Goal: Transaction & Acquisition: Purchase product/service

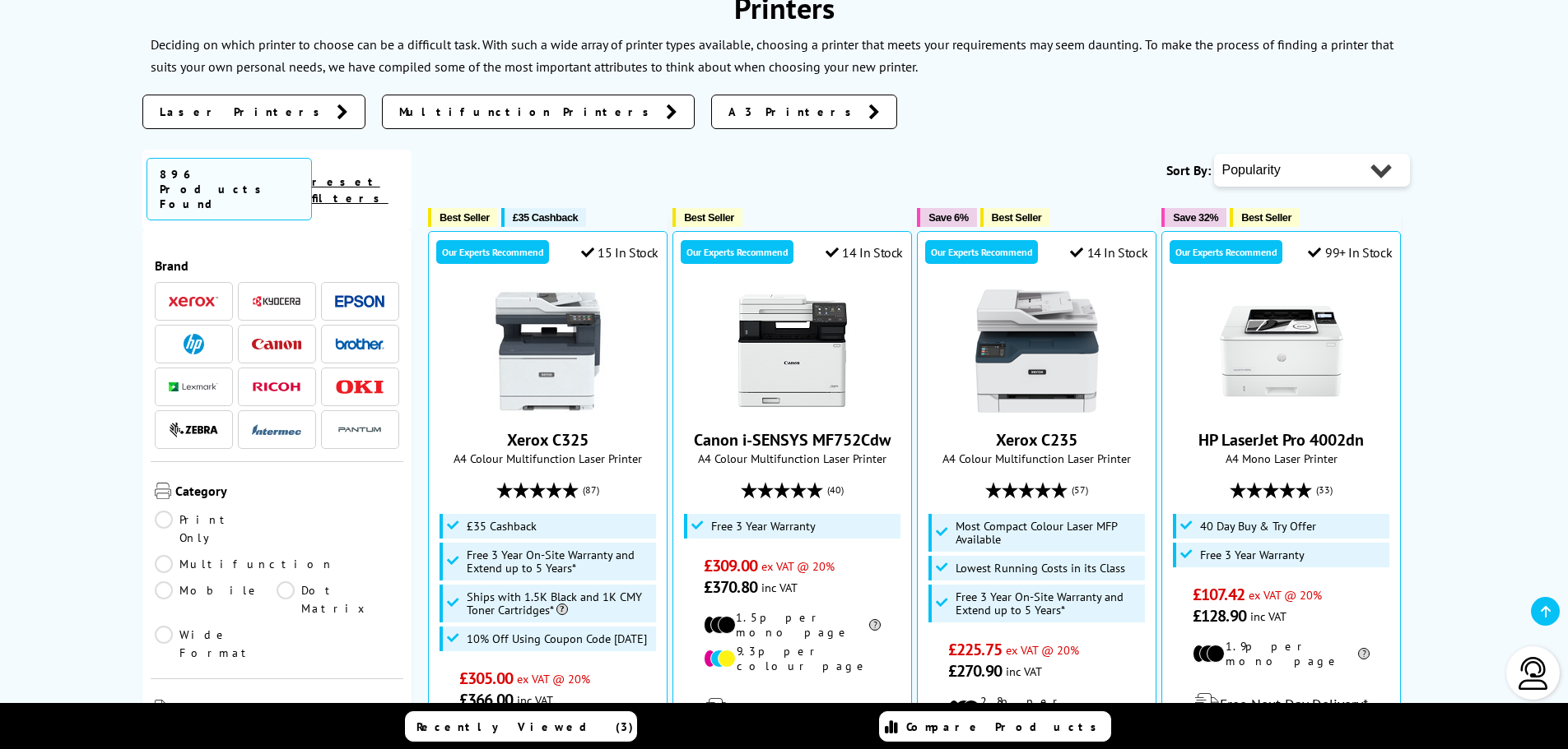
scroll to position [247, 0]
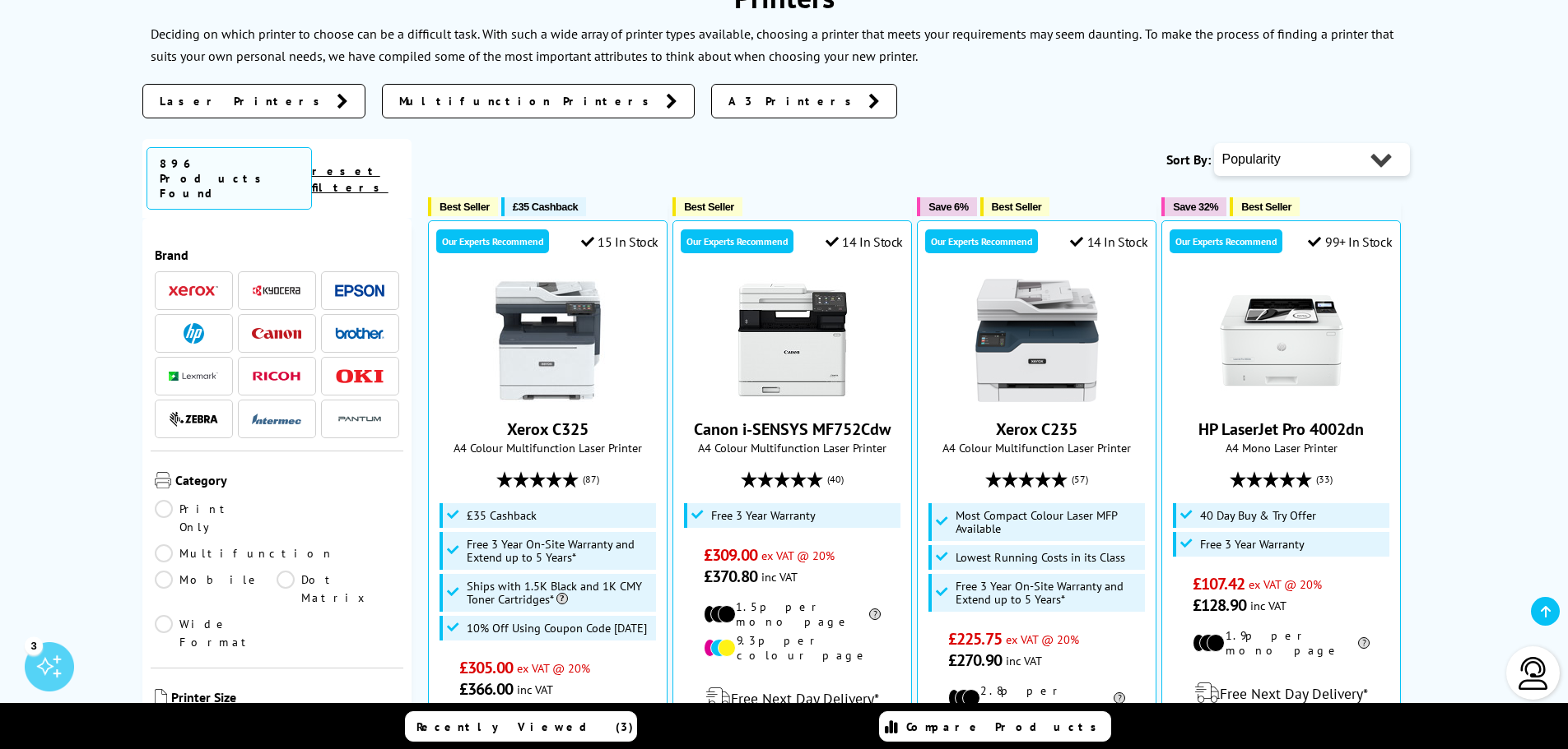
click at [353, 284] on img at bounding box center [360, 290] width 50 height 13
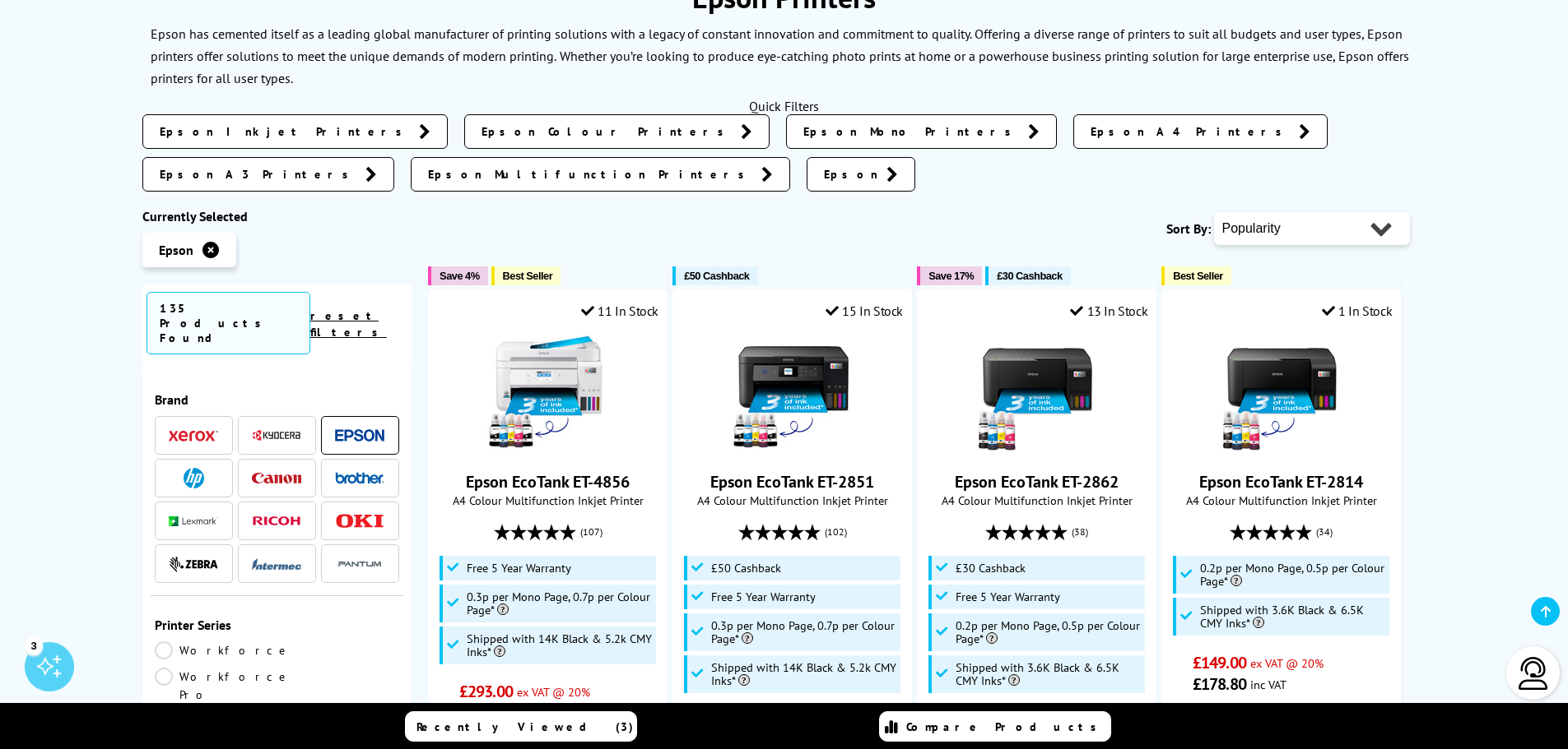
click at [197, 468] on img at bounding box center [193, 478] width 20 height 20
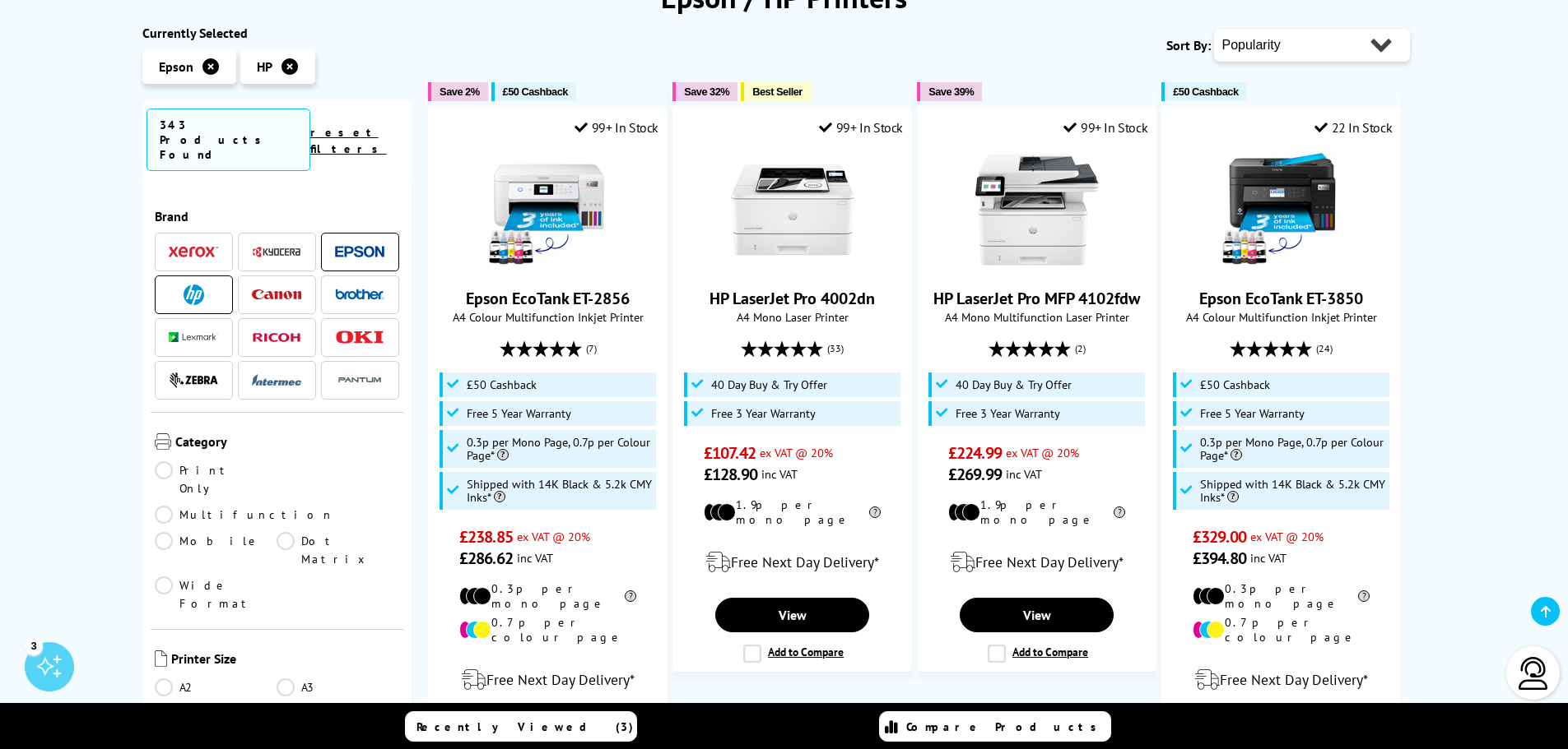
click at [275, 289] on img at bounding box center [276, 294] width 50 height 11
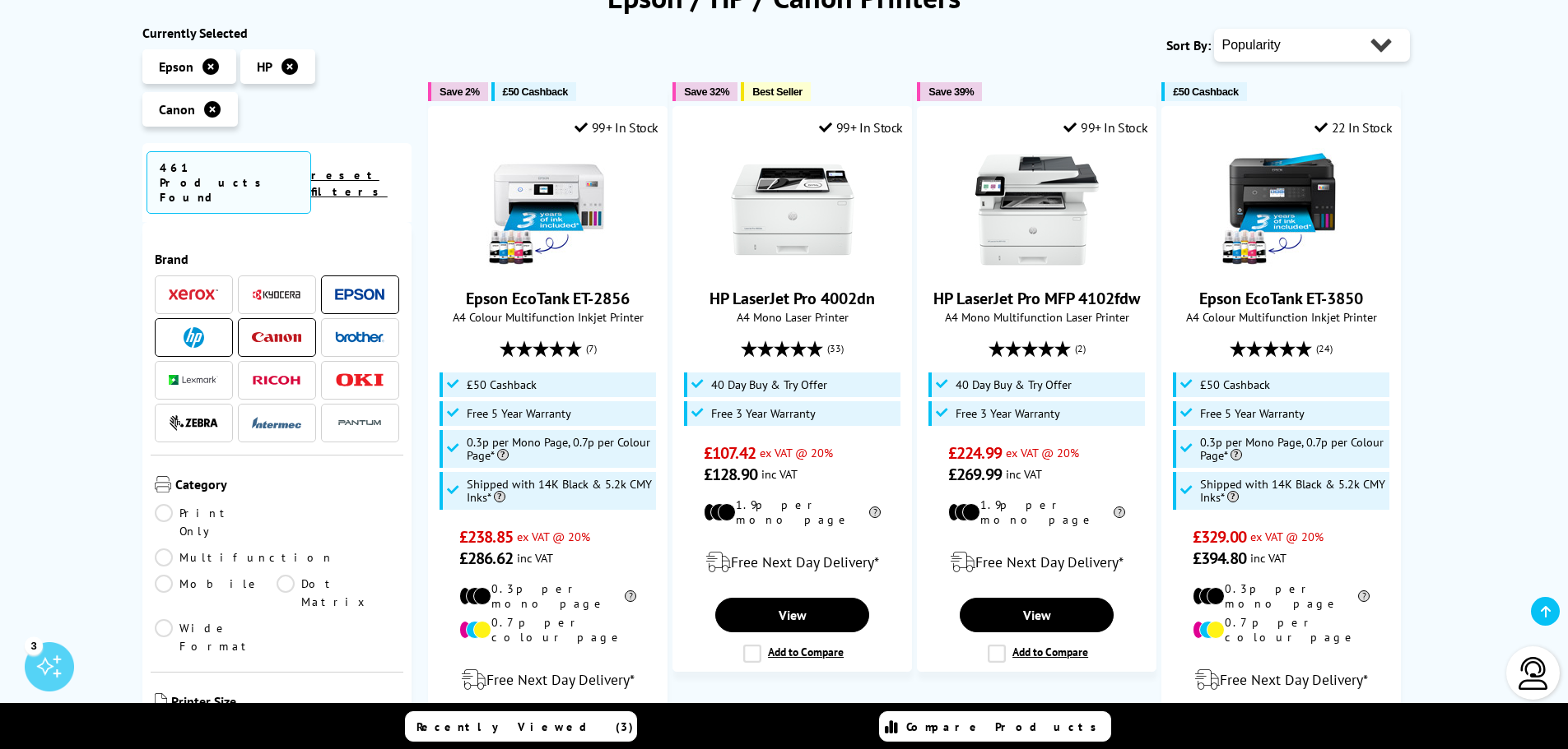
click at [202, 370] on span at bounding box center [193, 380] width 50 height 20
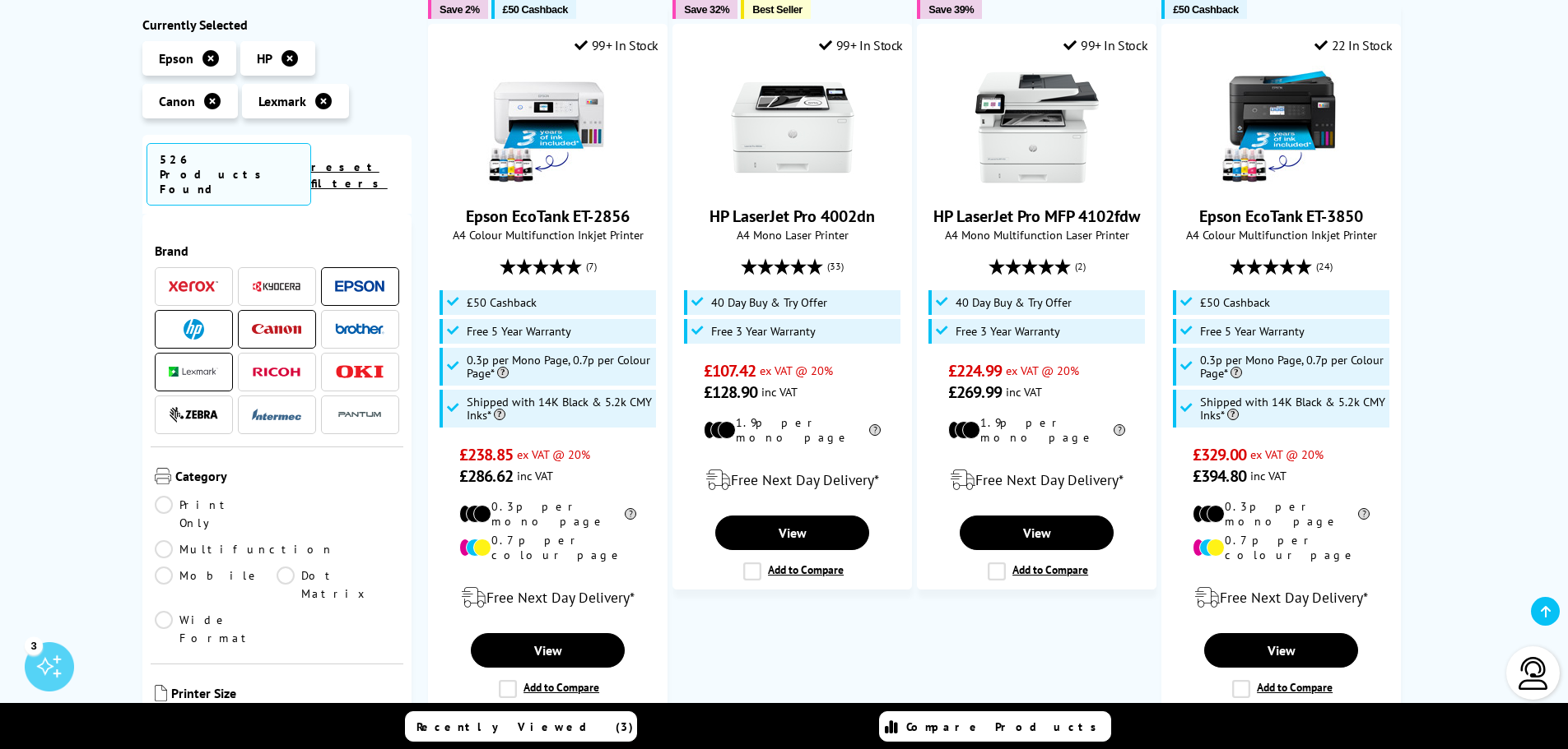
click at [169, 496] on link "Print Only" at bounding box center [215, 514] width 122 height 36
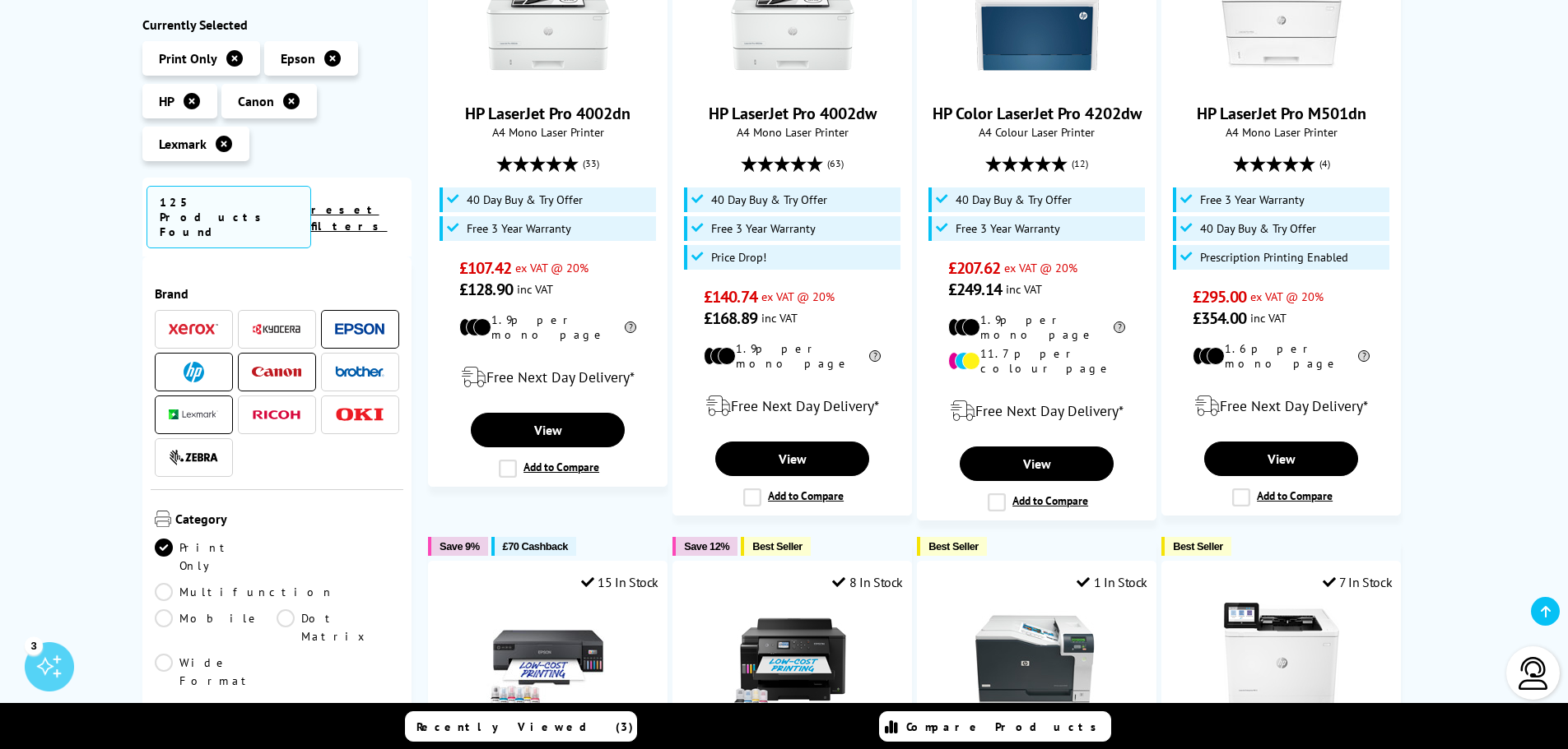
scroll to position [493, 0]
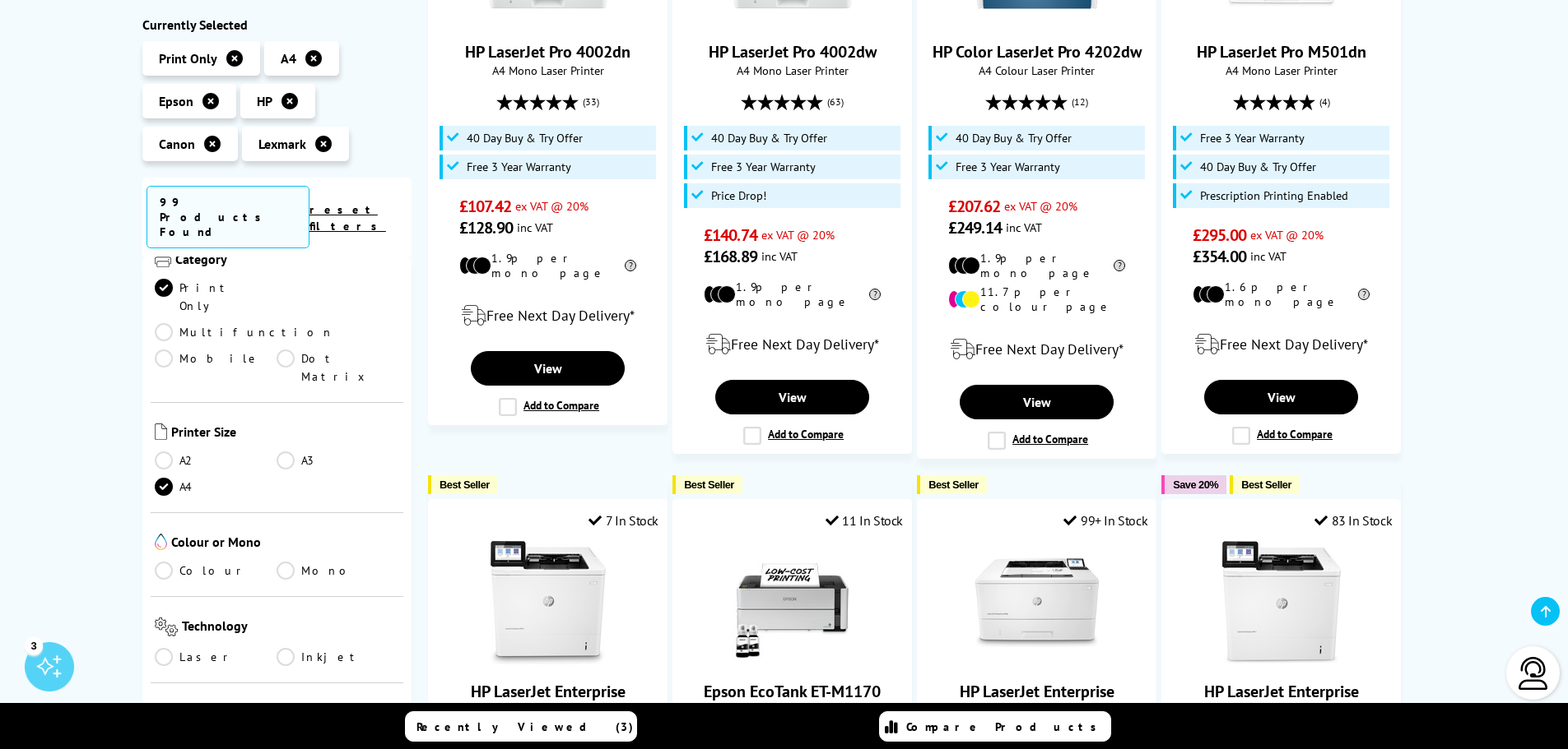
scroll to position [247, 0]
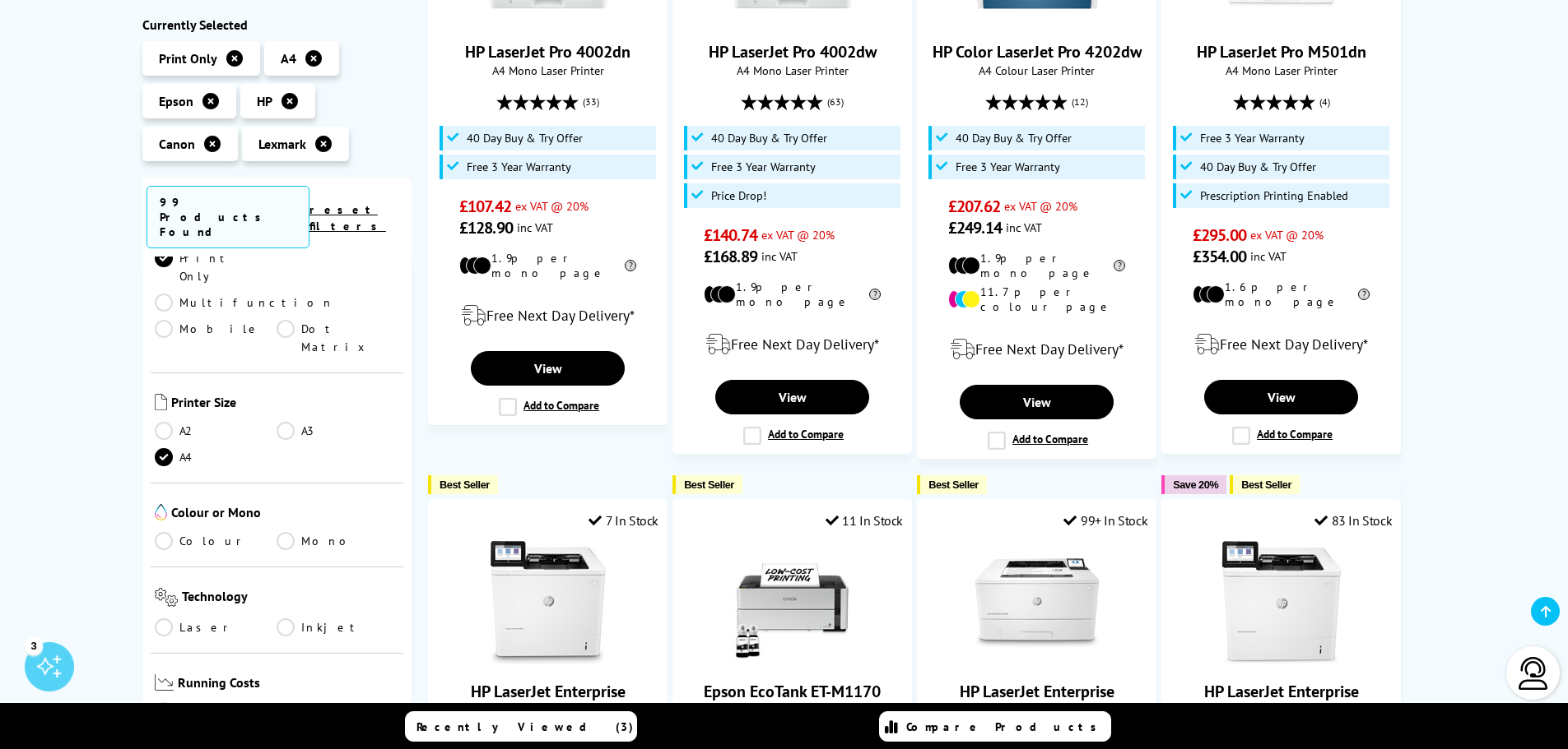
click at [285, 532] on link "Mono" at bounding box center [338, 541] width 122 height 18
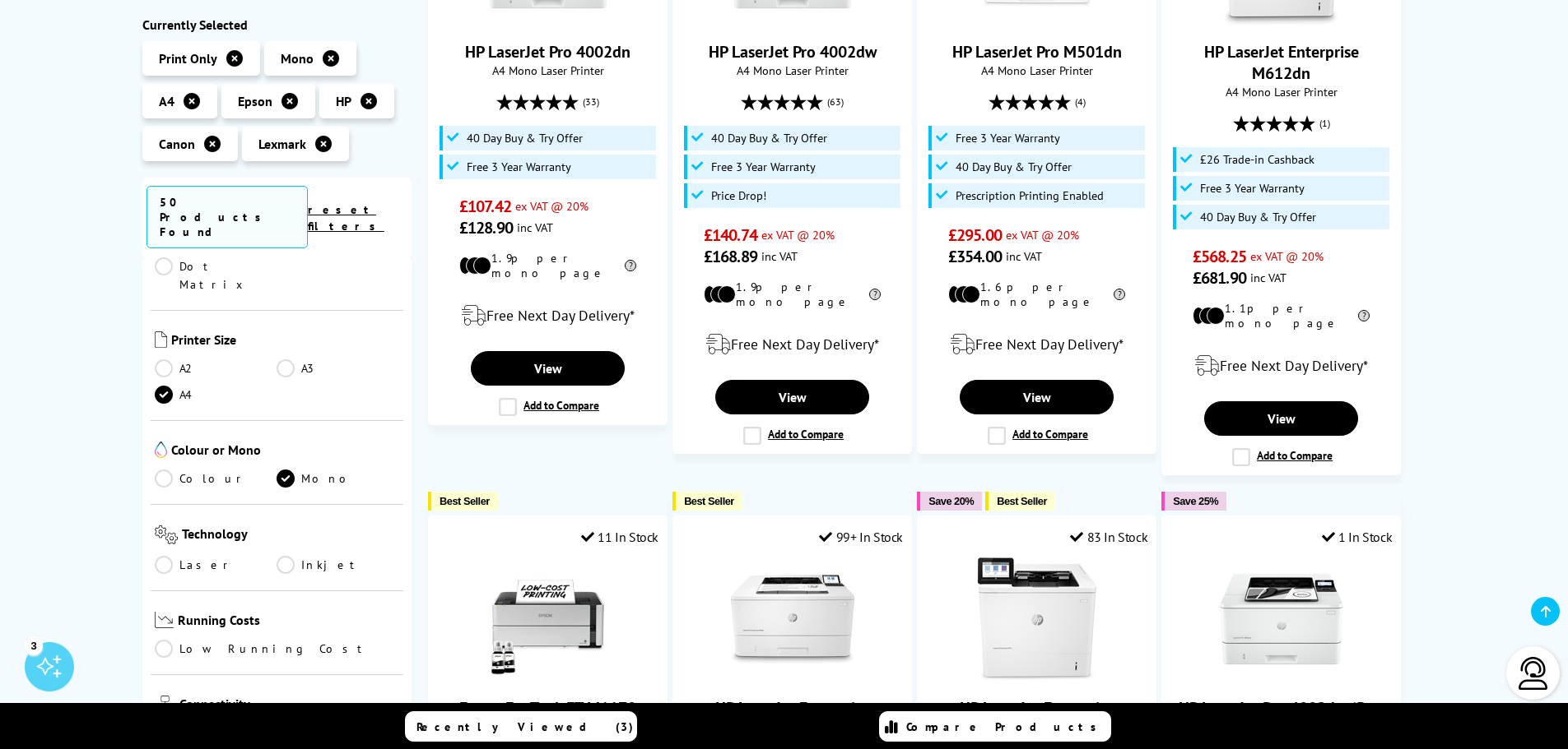
scroll to position [329, 0]
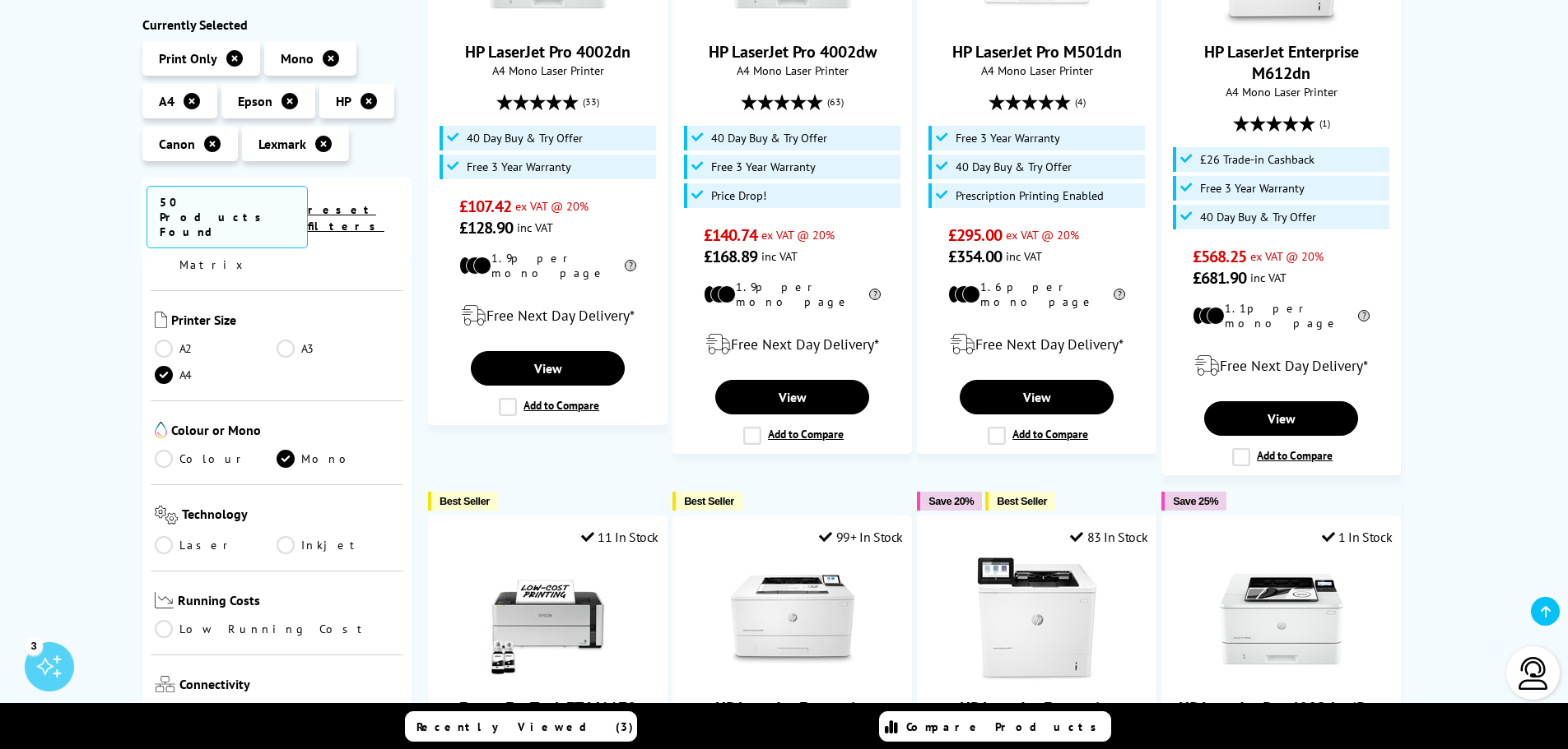
click at [165, 536] on link "Laser" at bounding box center [215, 545] width 122 height 18
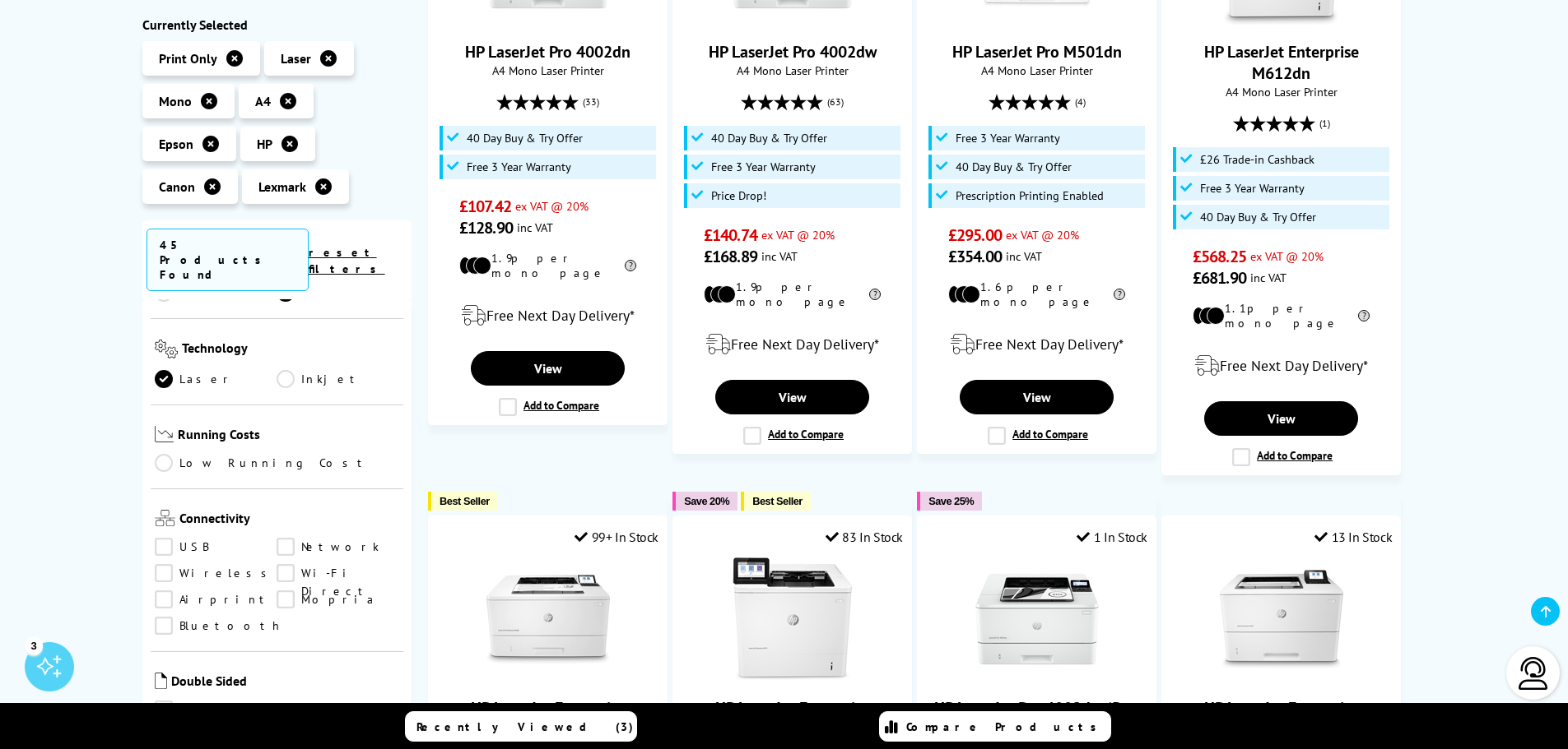
scroll to position [576, 0]
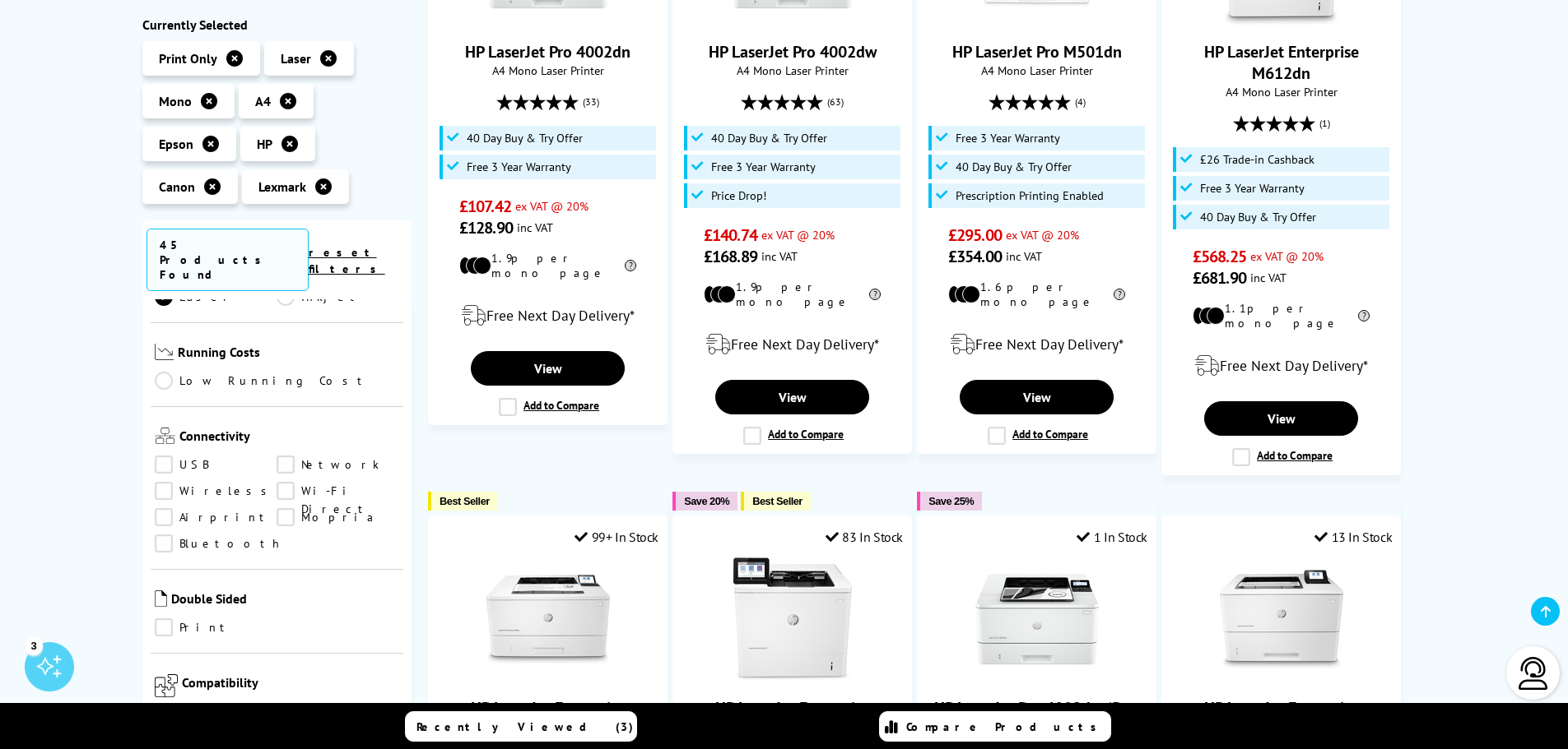
click at [167, 456] on link "USB" at bounding box center [215, 465] width 122 height 18
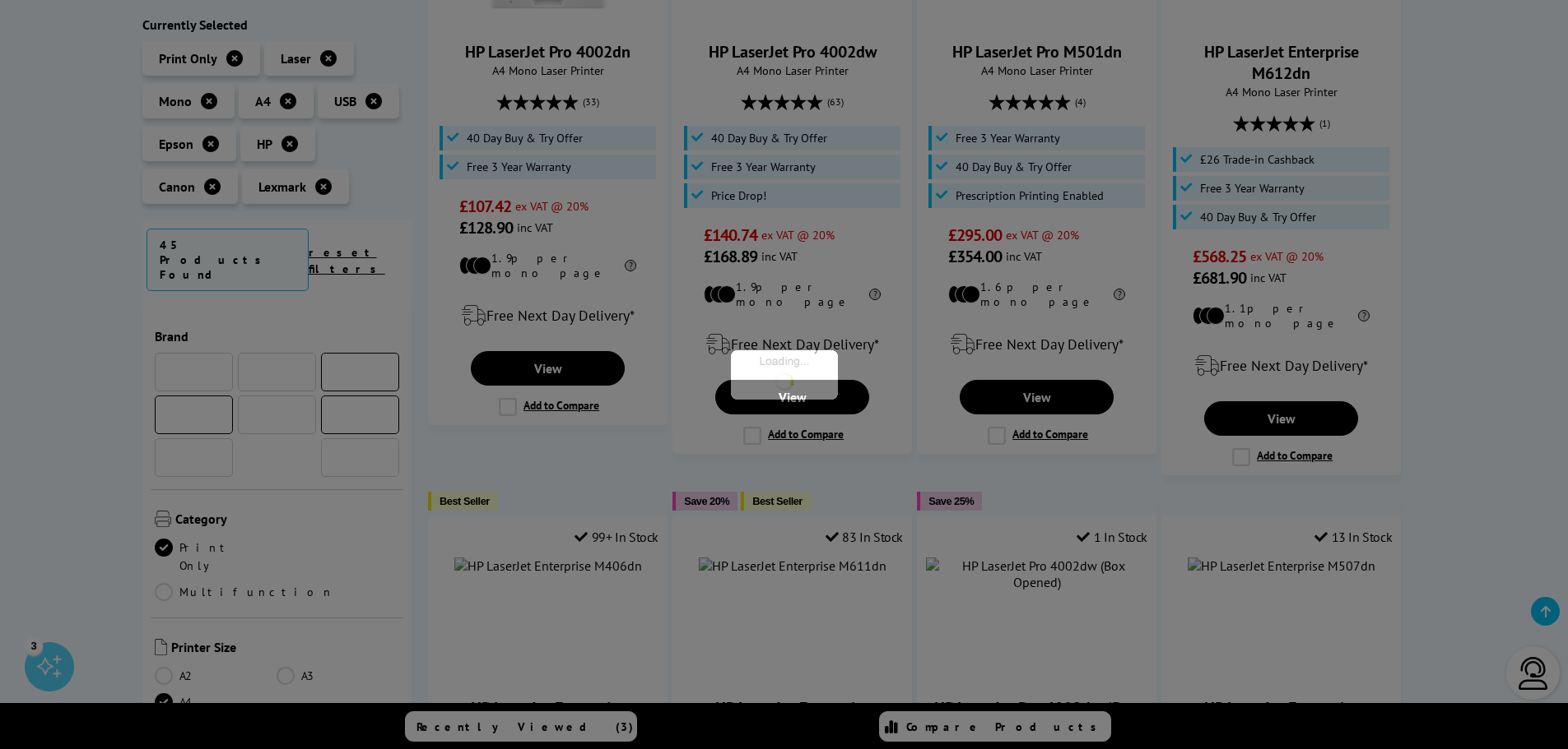
scroll to position [576, 0]
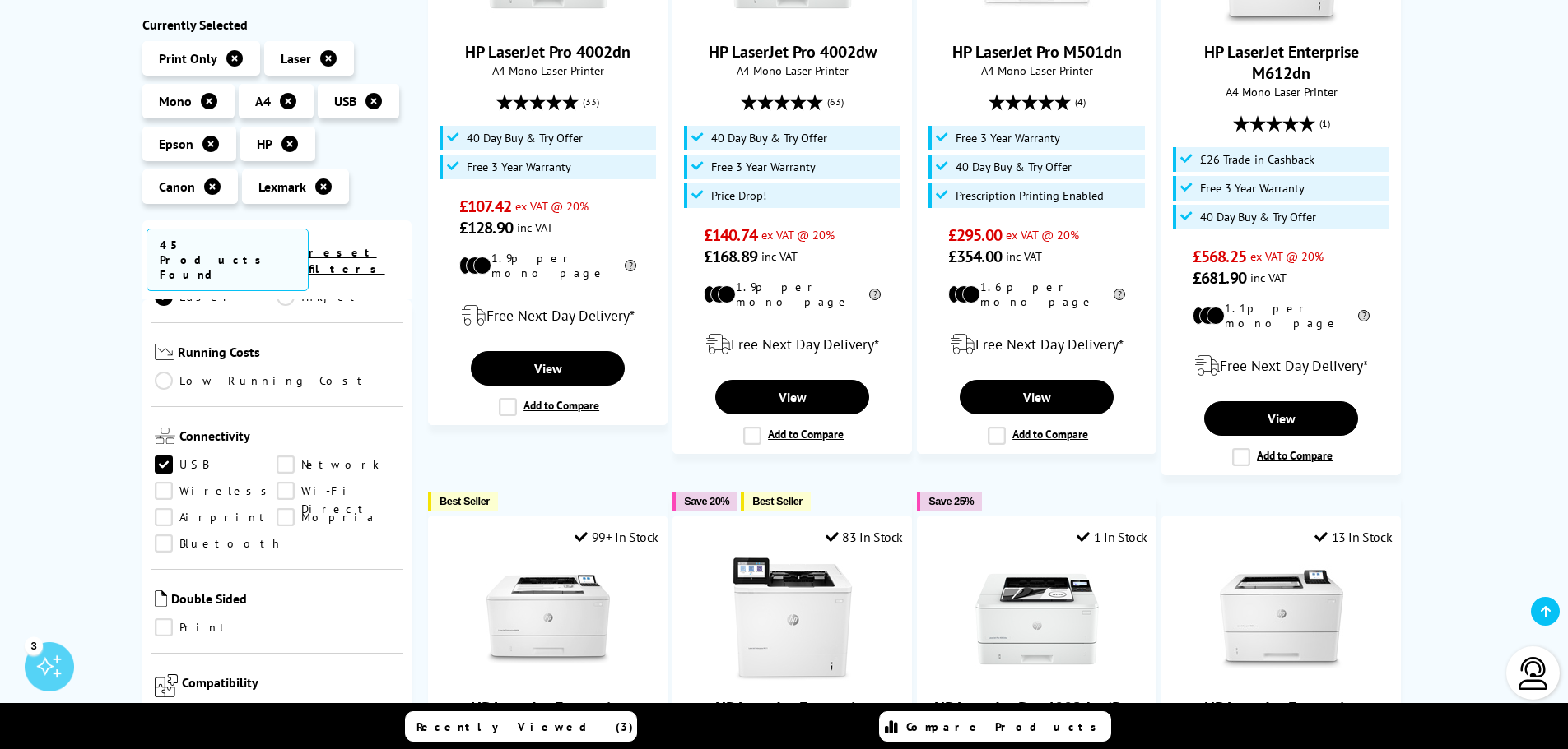
click at [164, 482] on link "Wireless" at bounding box center [215, 491] width 122 height 18
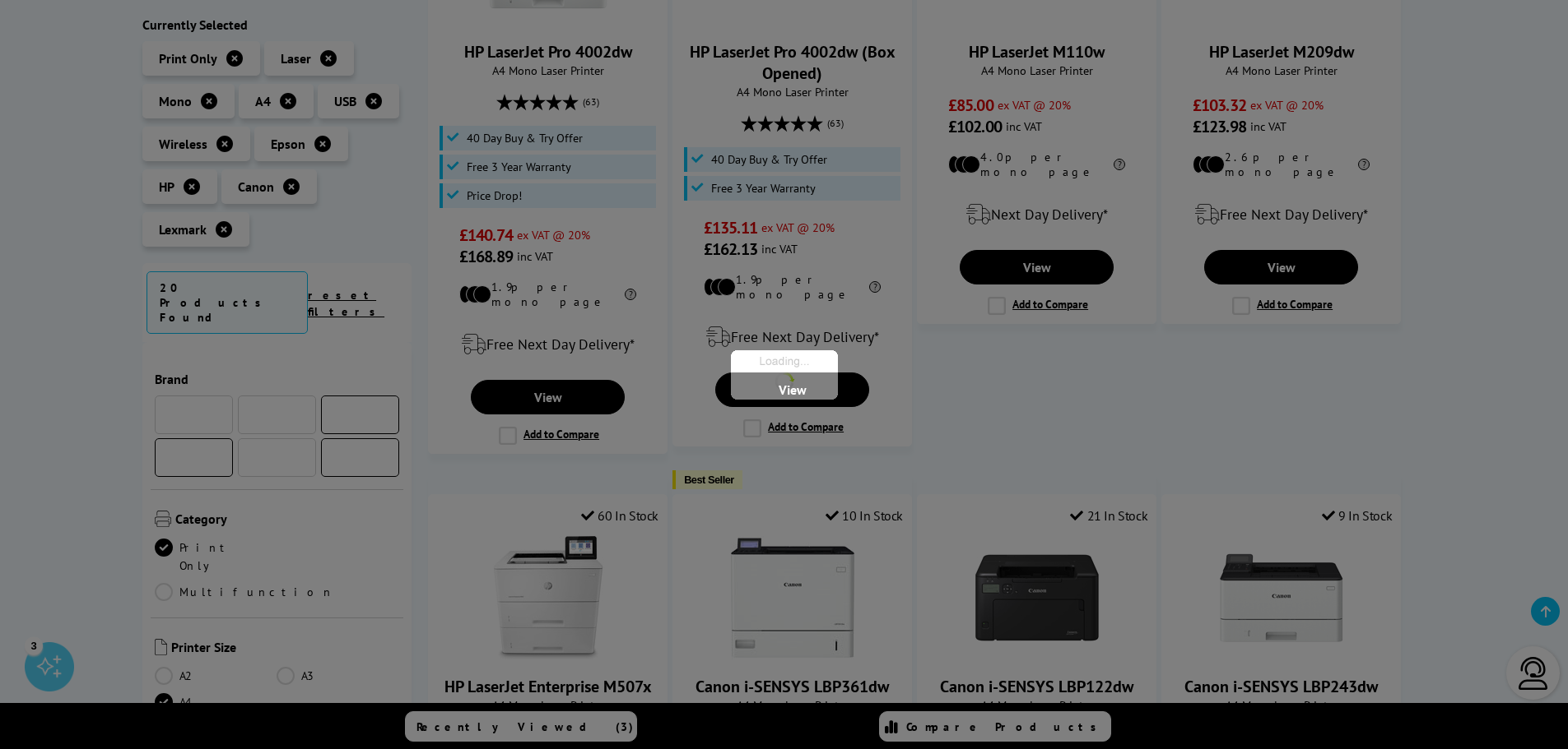
scroll to position [576, 0]
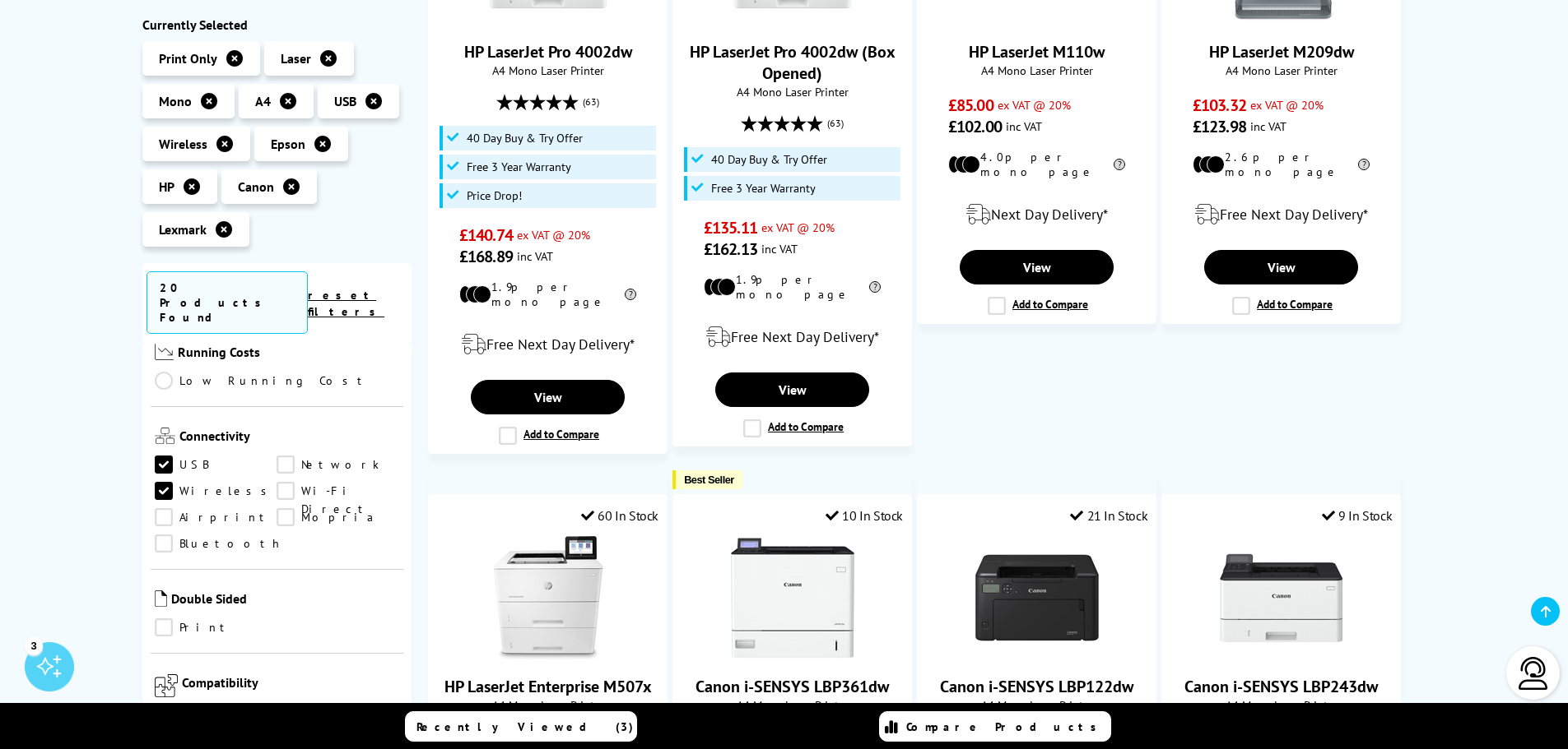
click at [166, 509] on link "Airprint" at bounding box center [215, 518] width 122 height 18
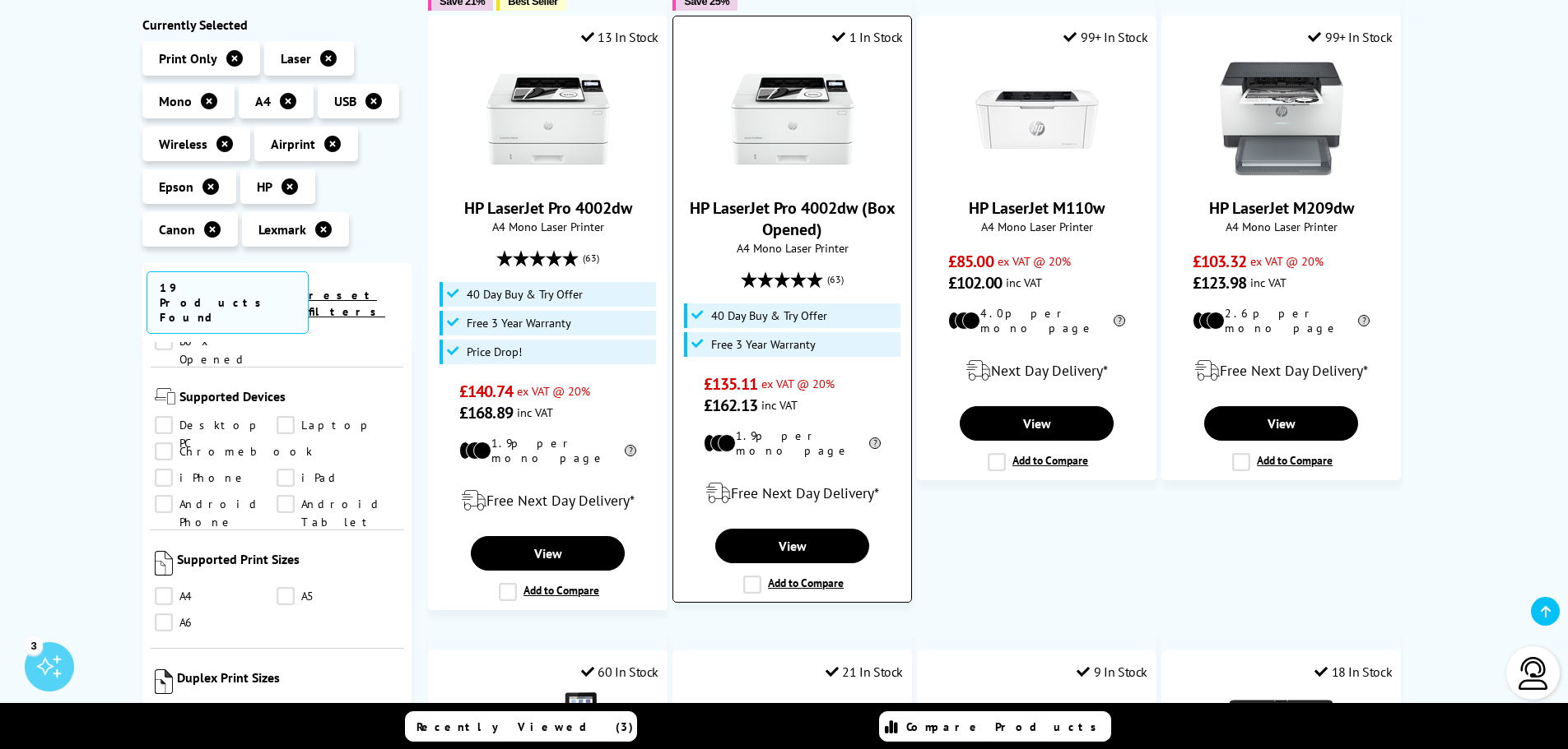
scroll to position [164, 0]
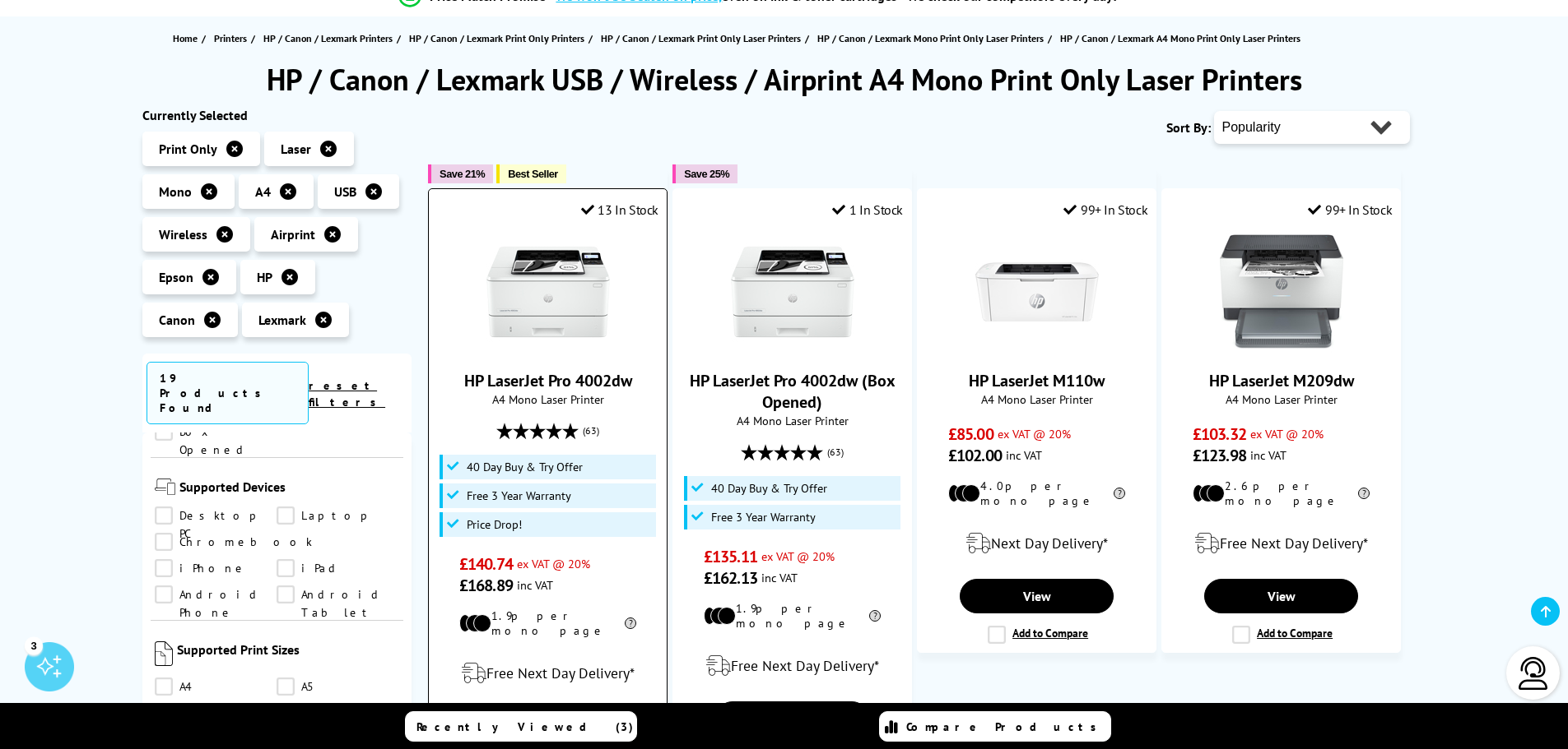
click at [542, 310] on img at bounding box center [548, 292] width 123 height 123
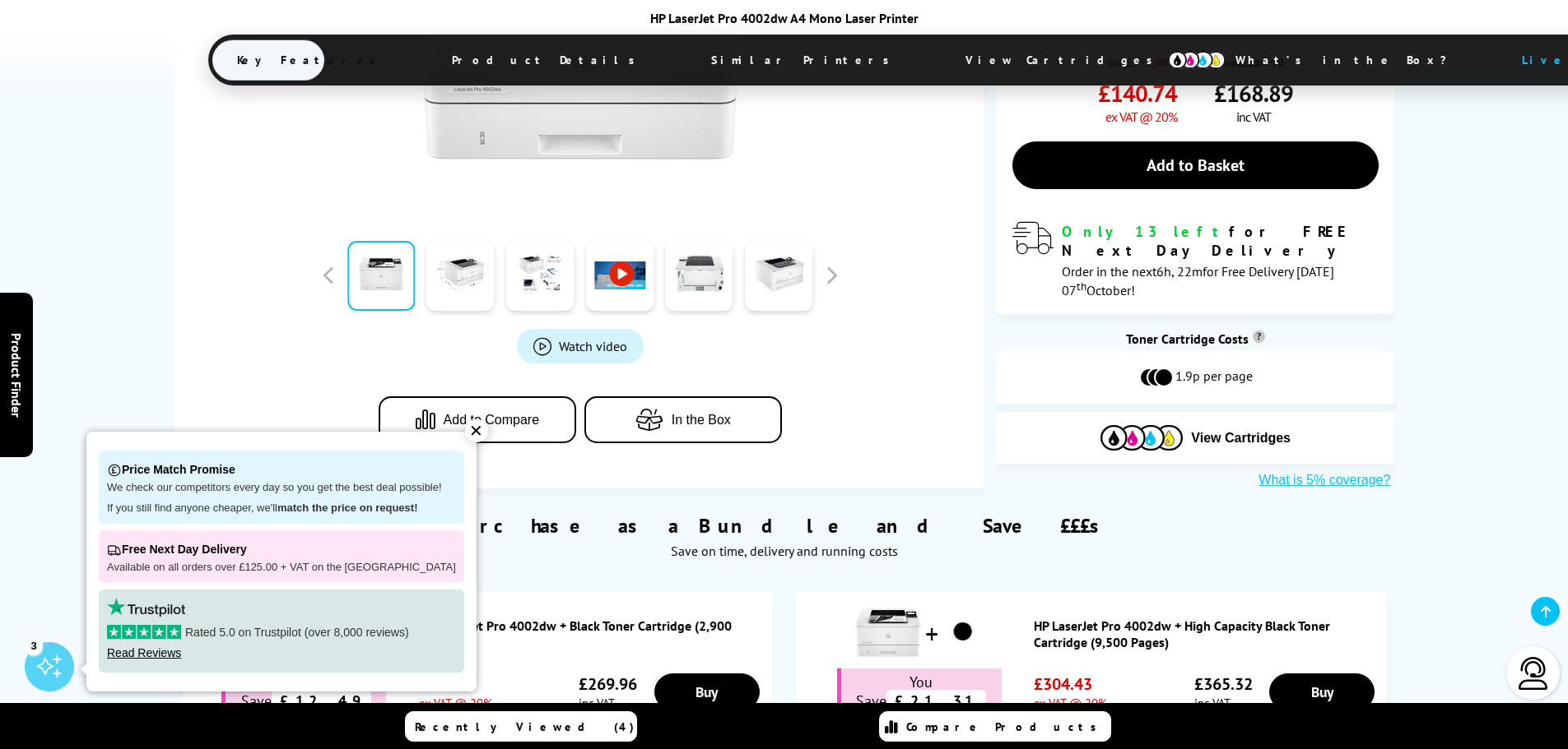
scroll to position [741, 0]
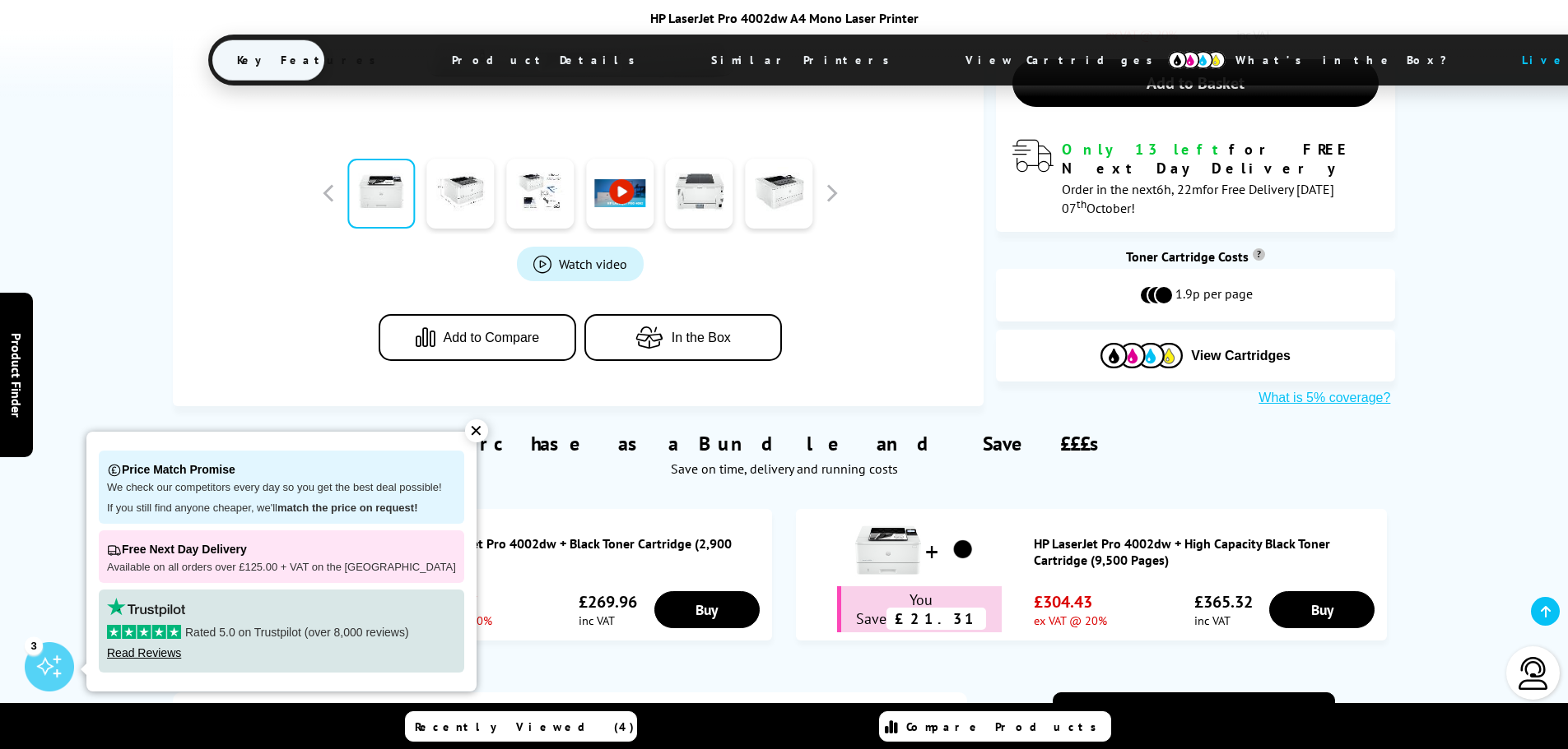
click at [472, 432] on div "✕" at bounding box center [476, 430] width 23 height 23
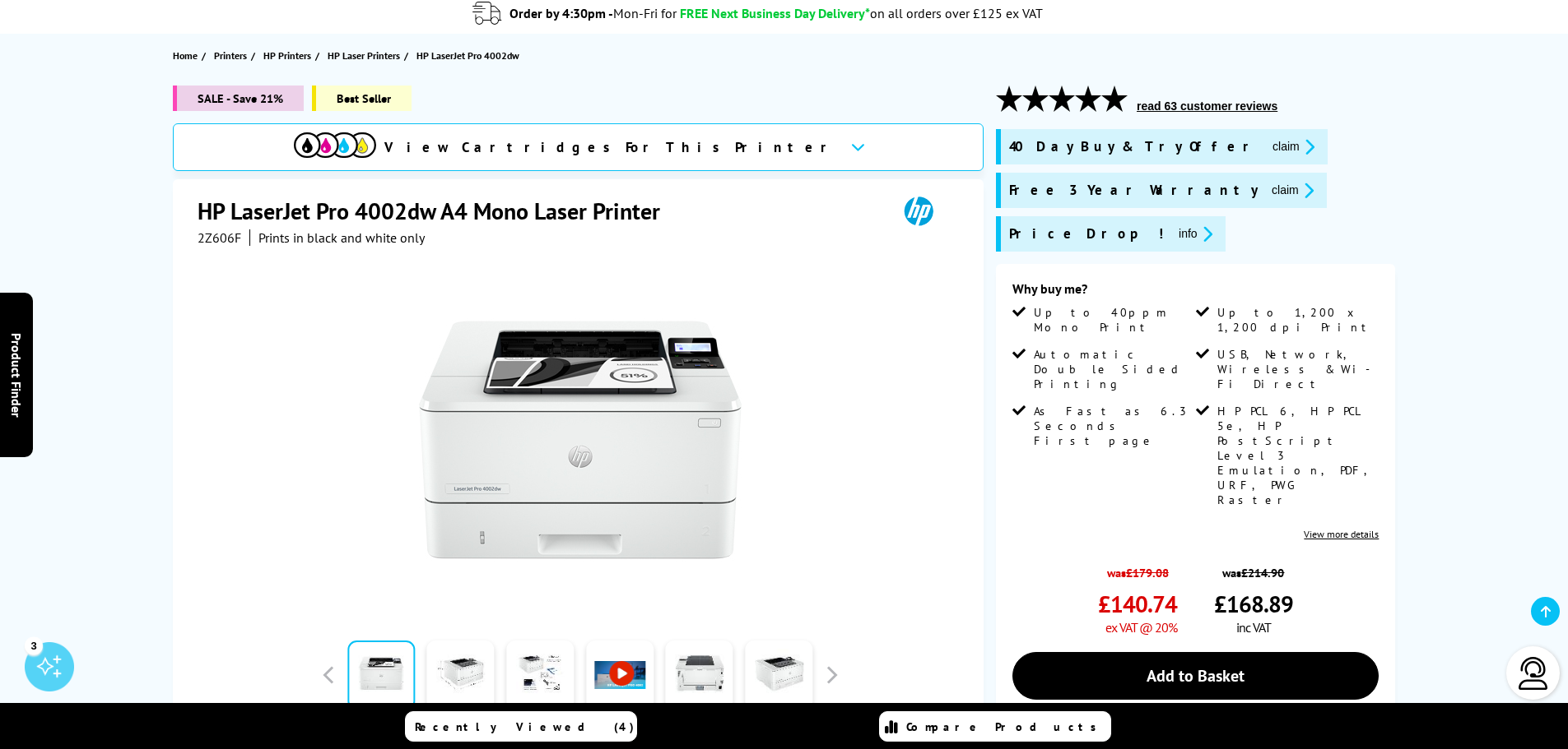
scroll to position [164, 0]
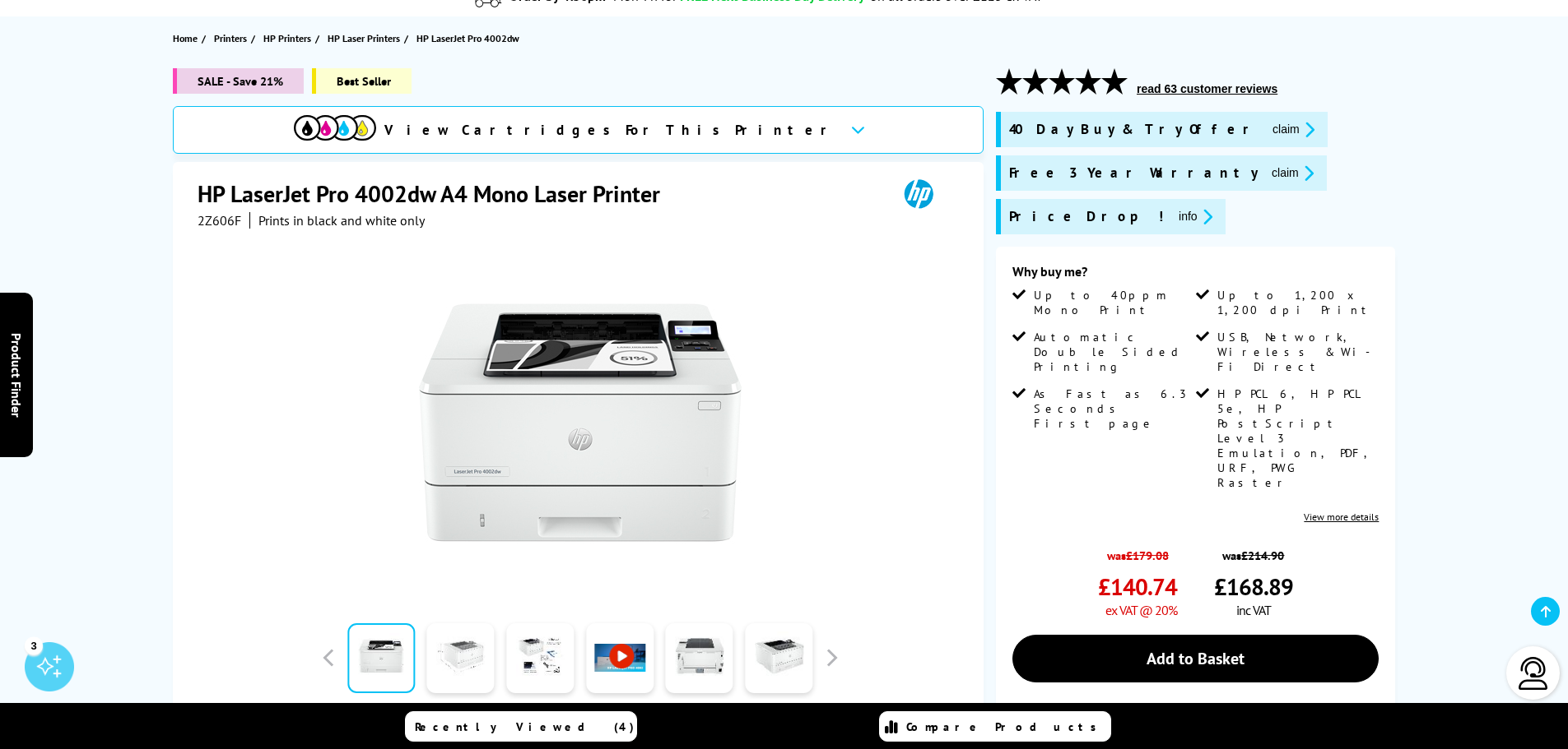
click at [454, 649] on link at bounding box center [461, 658] width 68 height 70
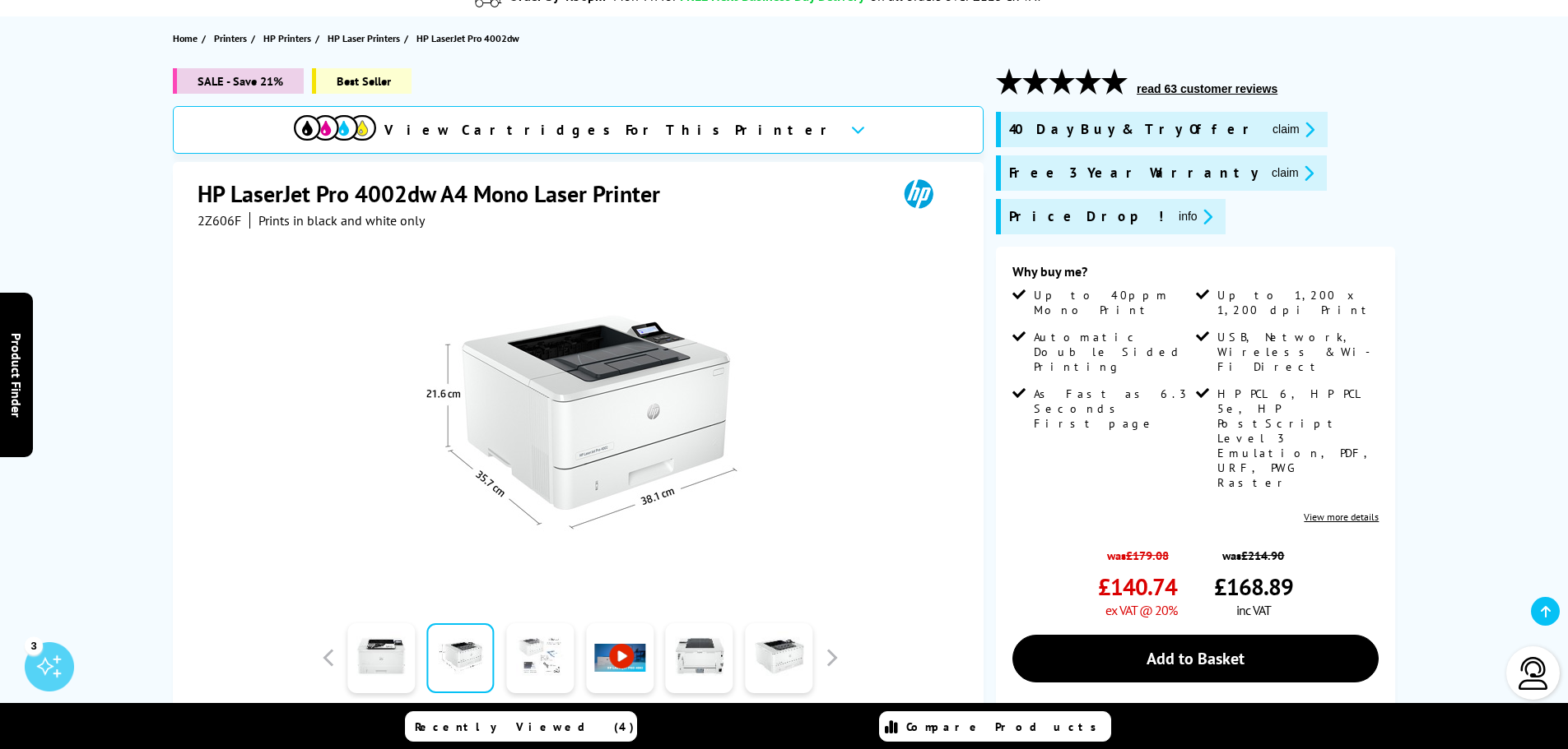
click at [536, 675] on link at bounding box center [540, 658] width 68 height 70
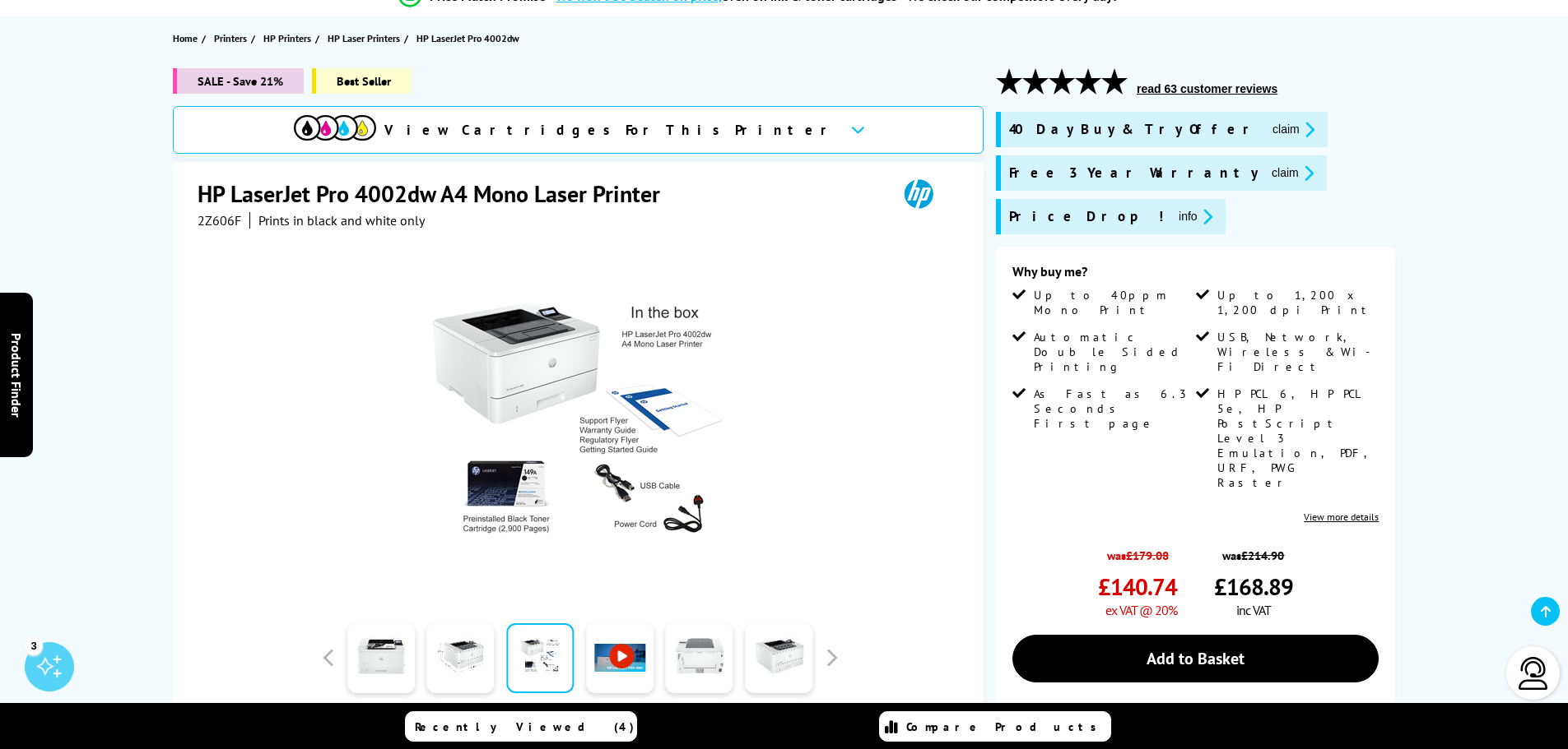
click at [691, 661] on link at bounding box center [700, 658] width 68 height 70
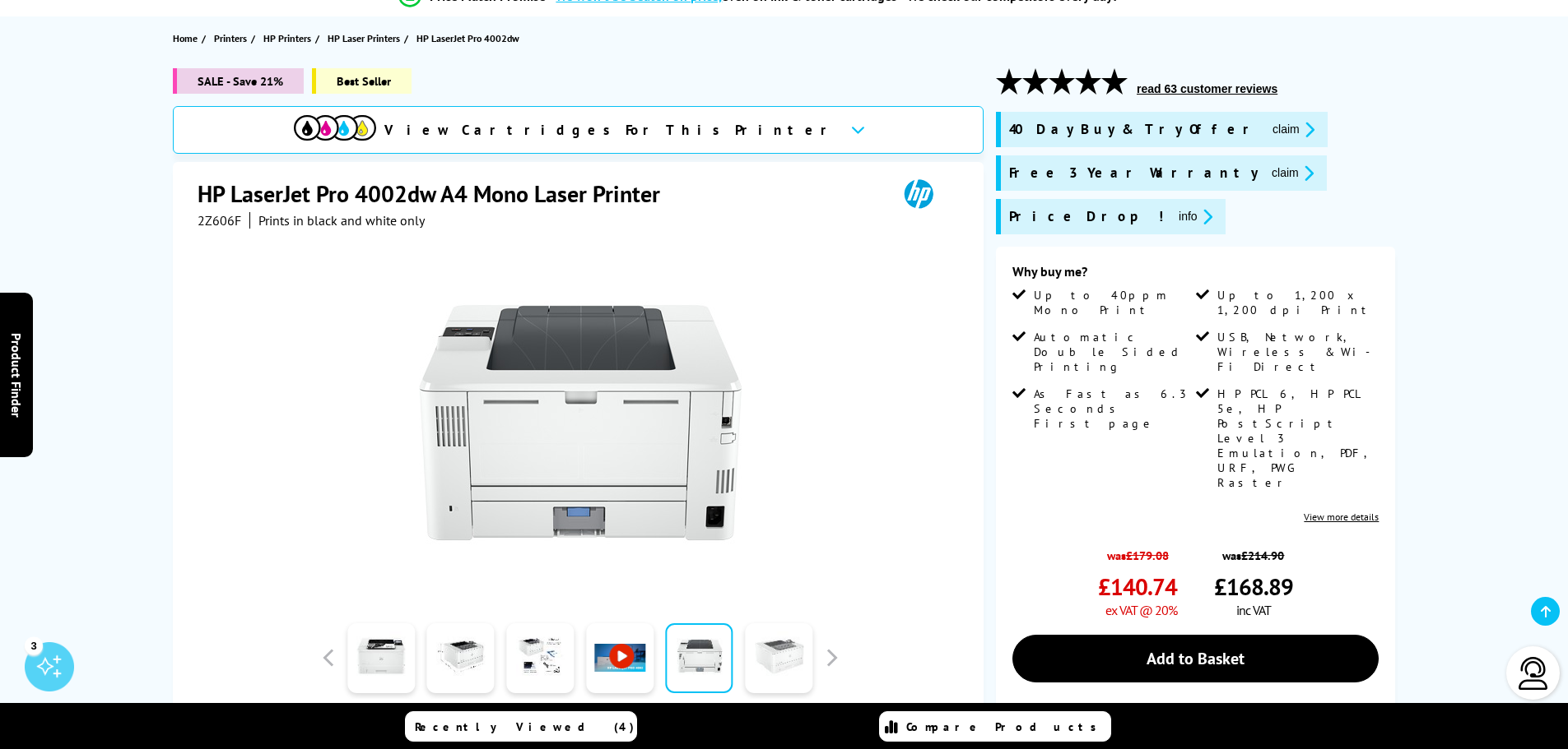
click at [770, 667] on link at bounding box center [779, 658] width 68 height 70
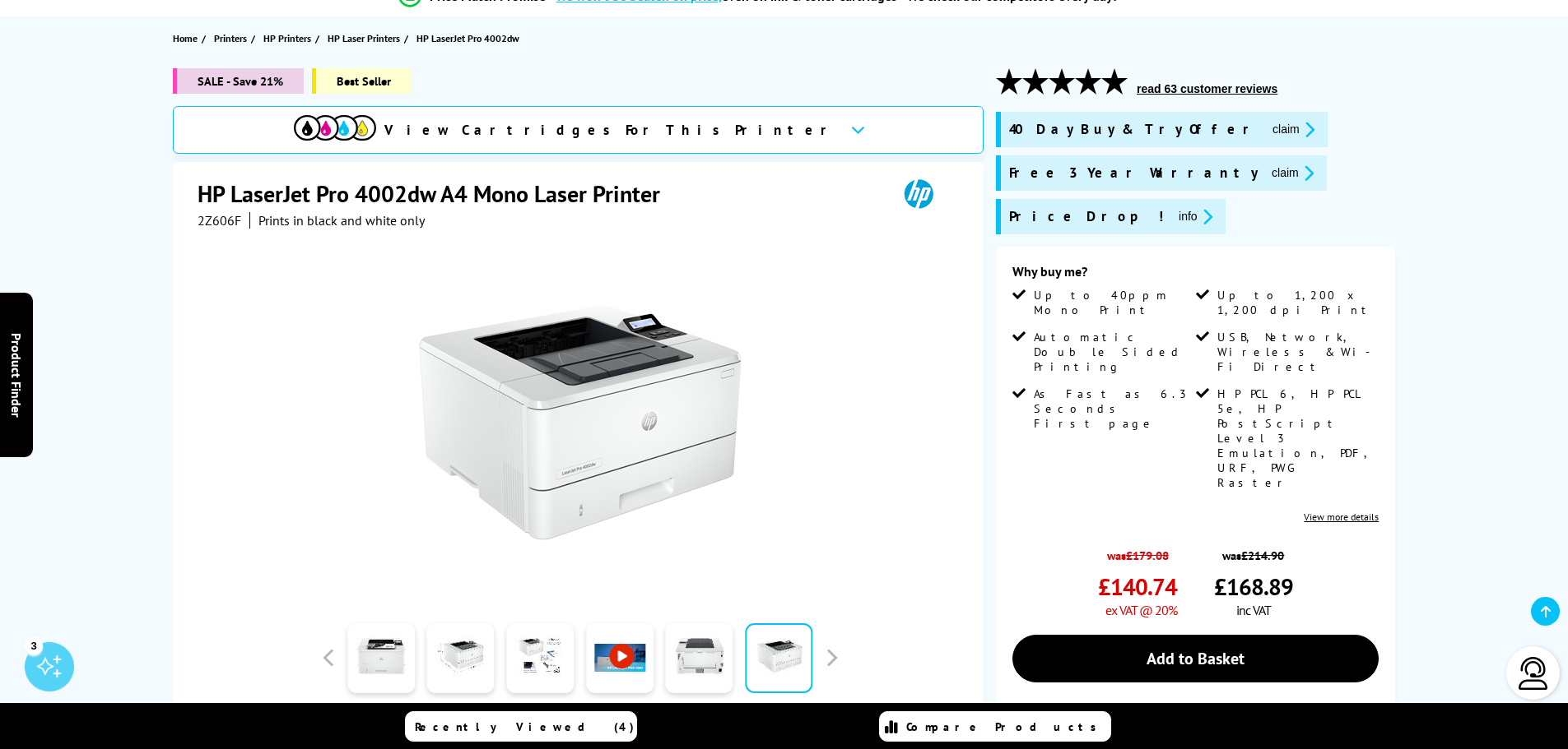
click at [844, 668] on div "Watch video Add to Compare In the Box" at bounding box center [580, 543] width 765 height 630
click at [827, 662] on button "button" at bounding box center [830, 658] width 24 height 24
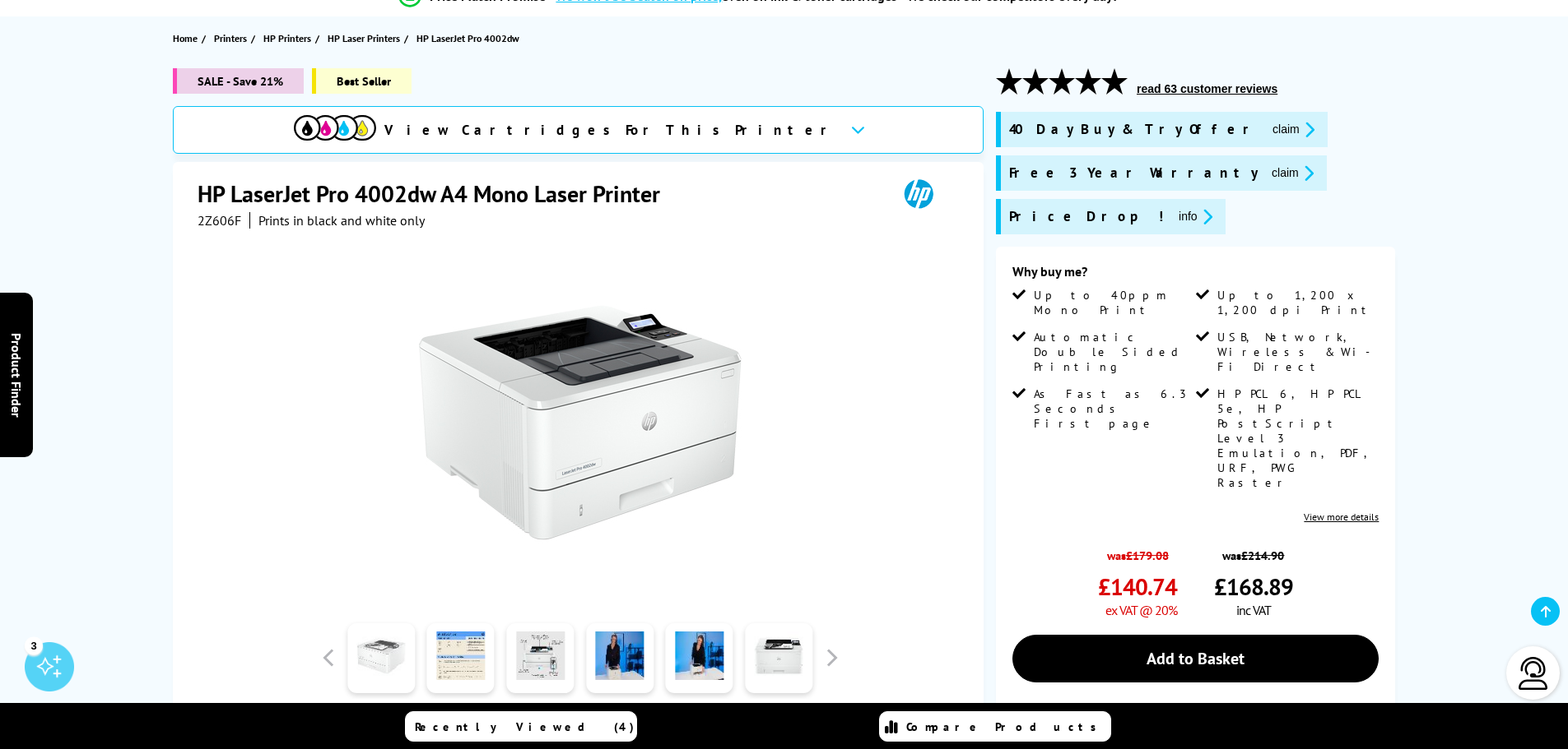
click at [385, 661] on link at bounding box center [381, 658] width 68 height 70
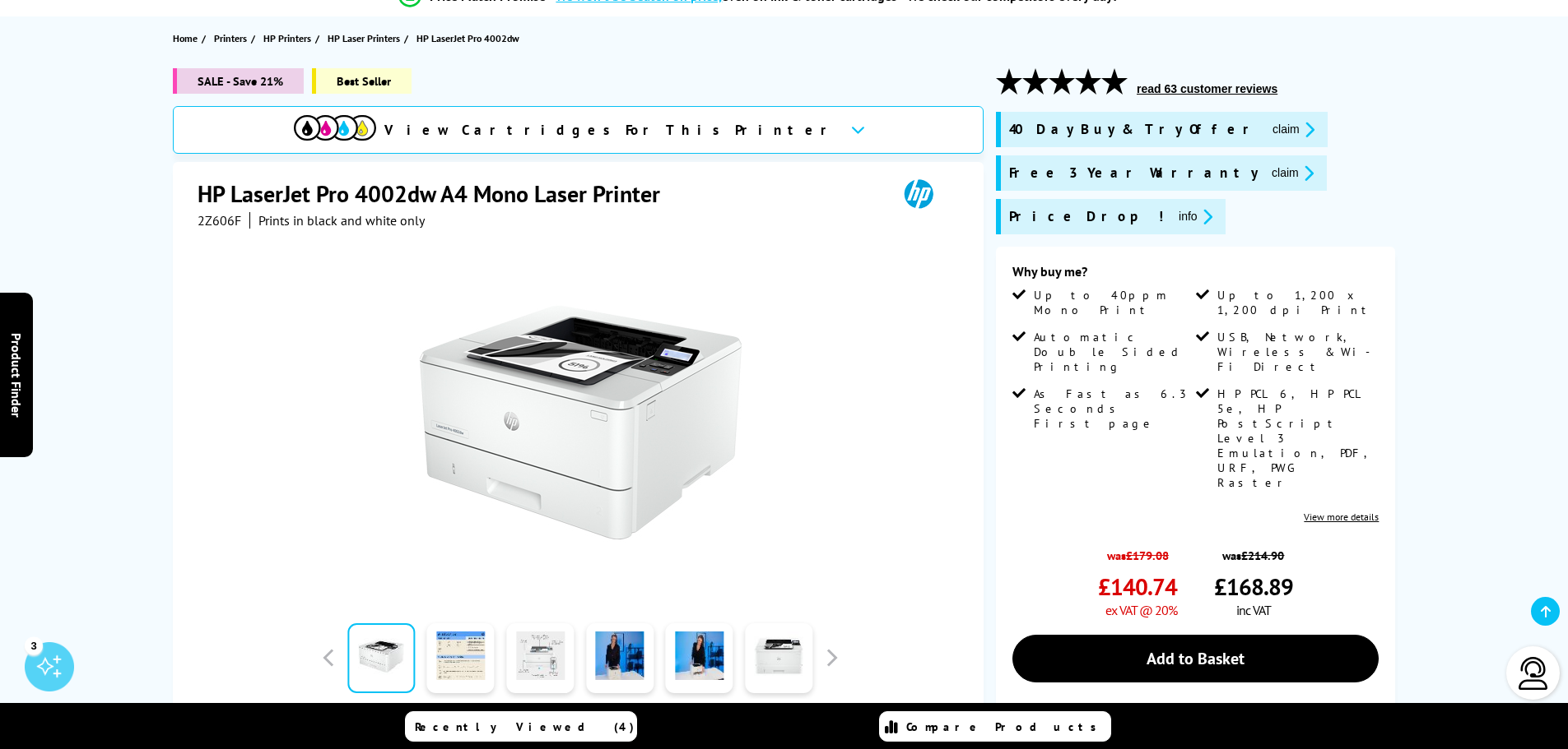
click at [536, 657] on link at bounding box center [540, 658] width 68 height 70
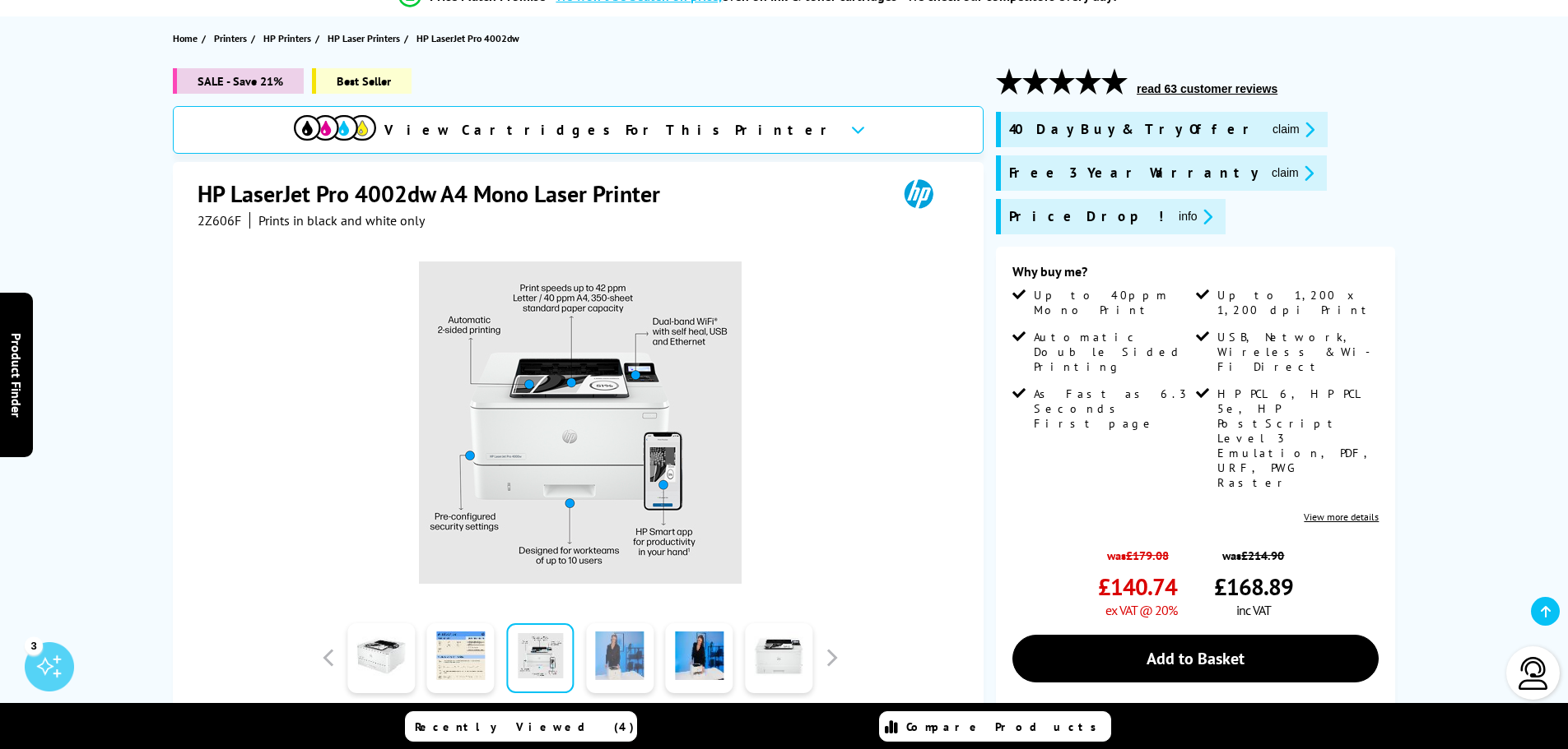
click at [605, 655] on link at bounding box center [619, 658] width 68 height 70
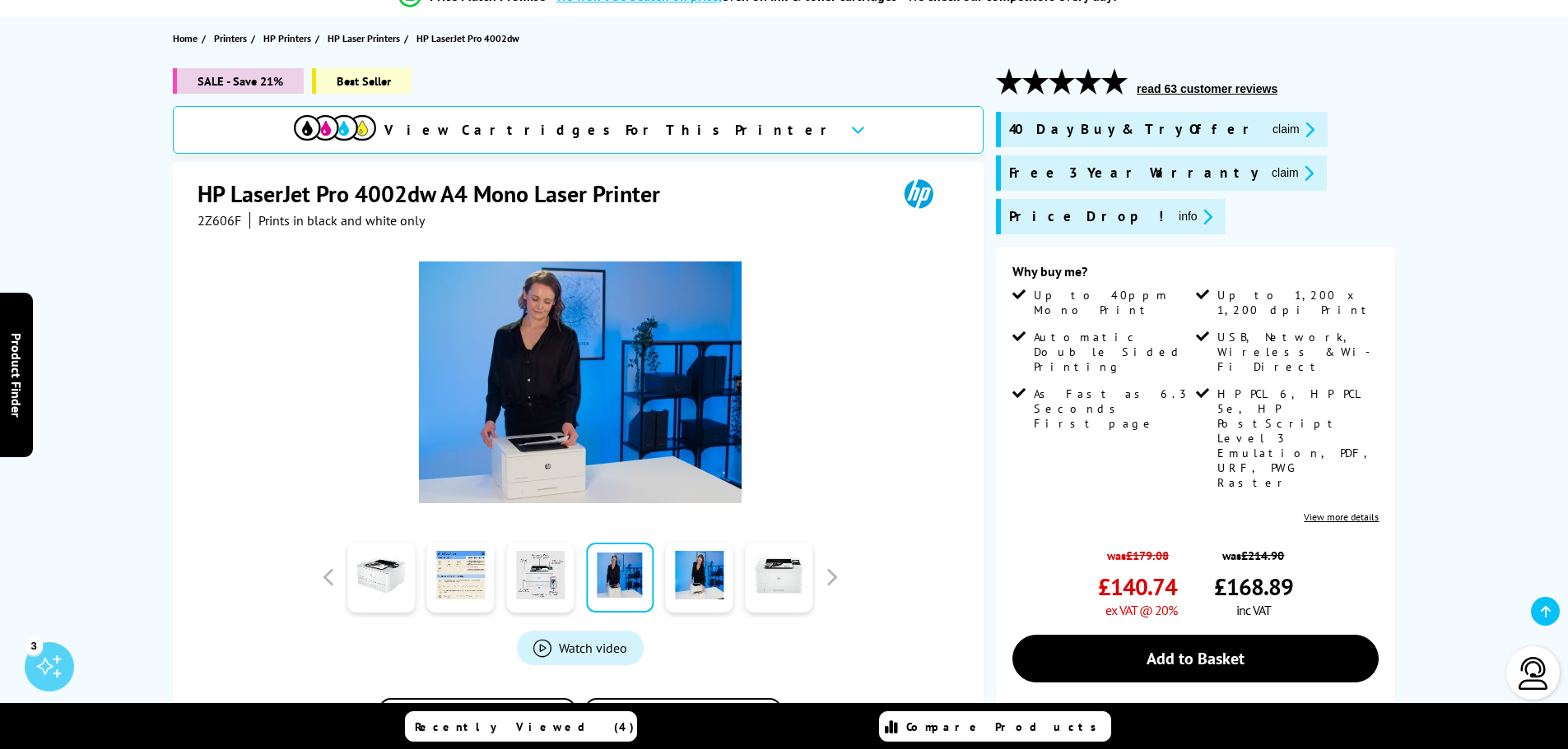
click at [702, 614] on div at bounding box center [699, 578] width 80 height 83
click at [772, 607] on link at bounding box center [779, 578] width 68 height 70
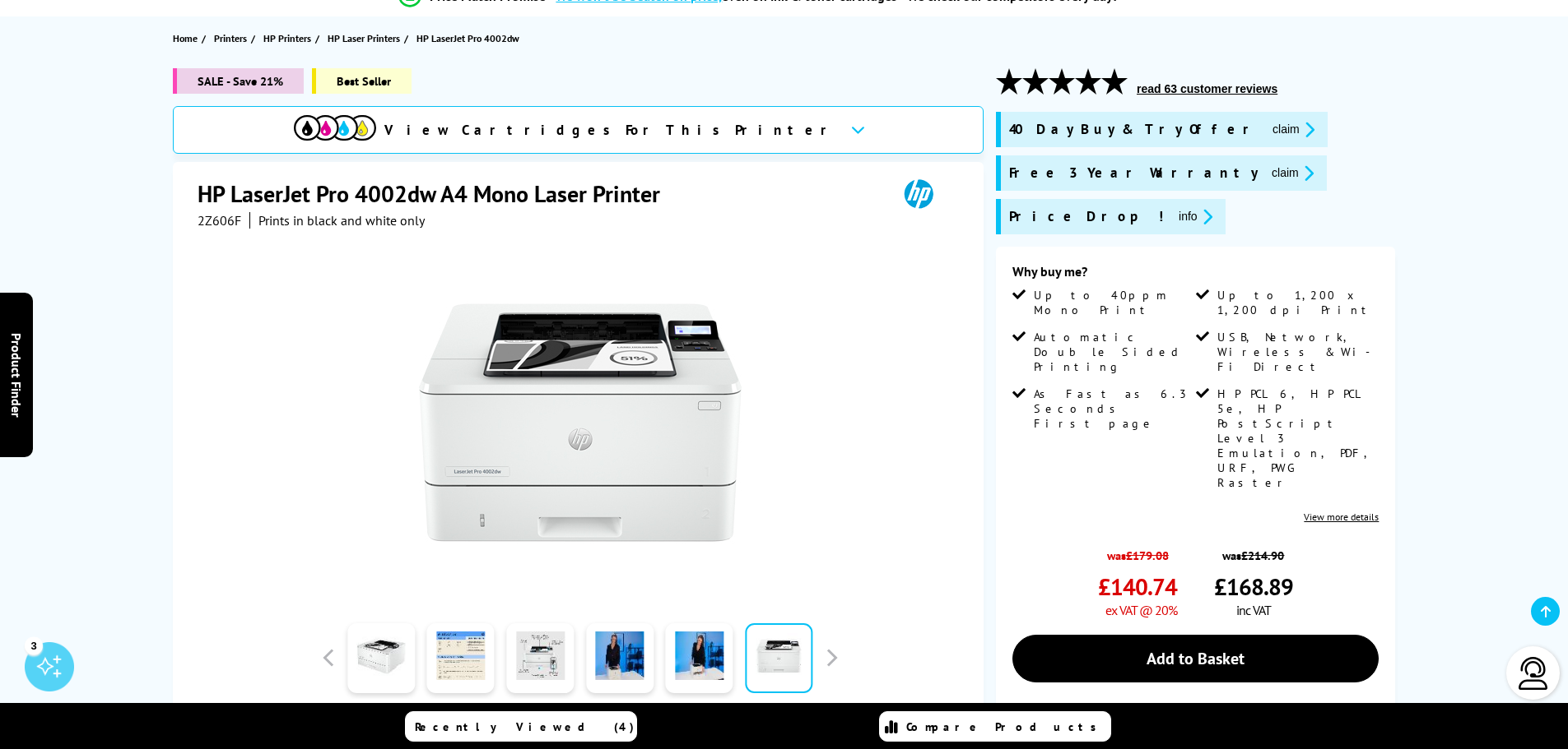
scroll to position [247, 0]
